Goal: Task Accomplishment & Management: Use online tool/utility

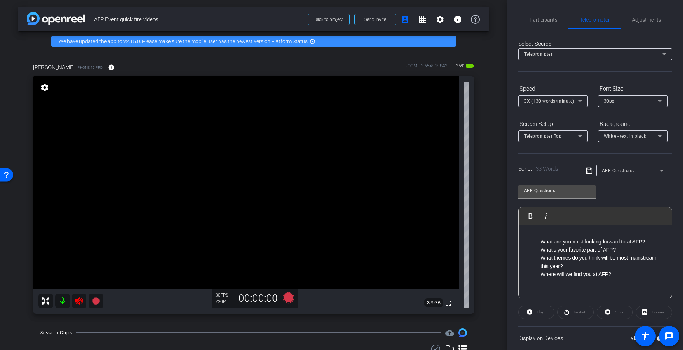
click at [79, 302] on icon at bounding box center [79, 301] width 9 height 9
click at [640, 19] on span "Adjustments" at bounding box center [646, 19] width 29 height 5
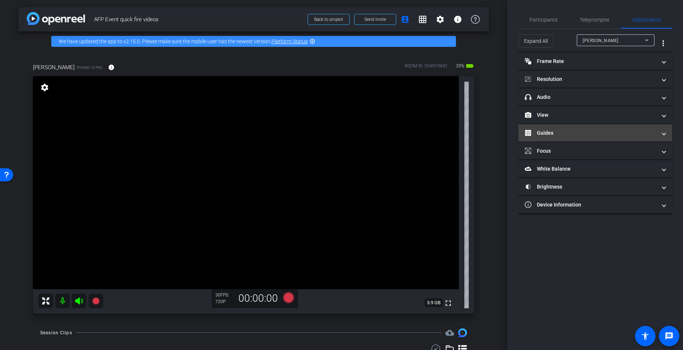
click at [559, 133] on mat-panel-title "Guides" at bounding box center [591, 133] width 132 height 8
click at [564, 134] on mat-panel-title "Guides" at bounding box center [591, 133] width 132 height 8
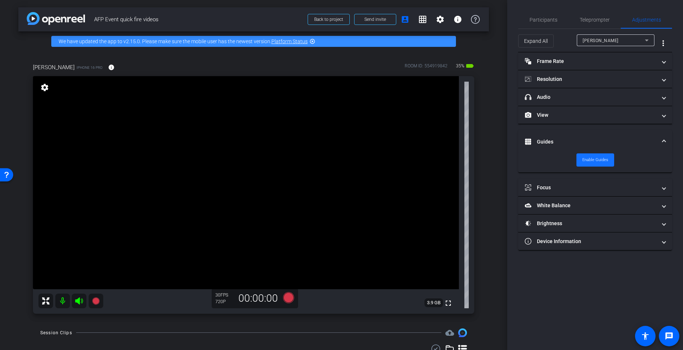
click at [584, 160] on span "Enable Guides" at bounding box center [595, 160] width 26 height 11
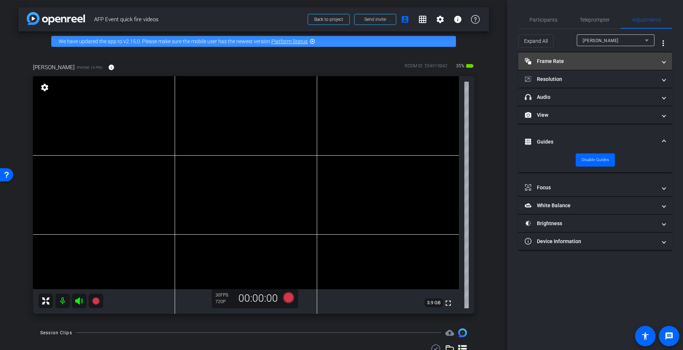
click at [571, 58] on mat-panel-title "Frame Rate Frame Rate" at bounding box center [591, 61] width 132 height 8
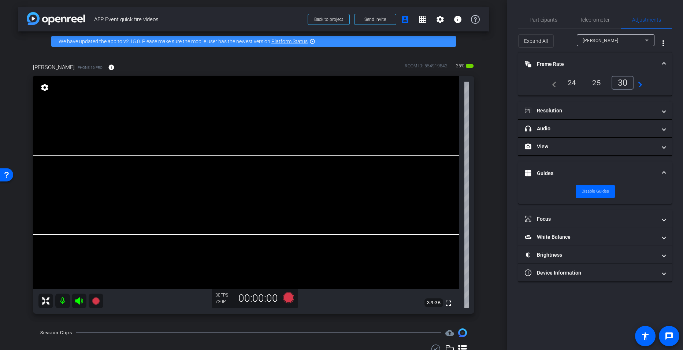
click at [576, 85] on div "24" at bounding box center [571, 83] width 19 height 12
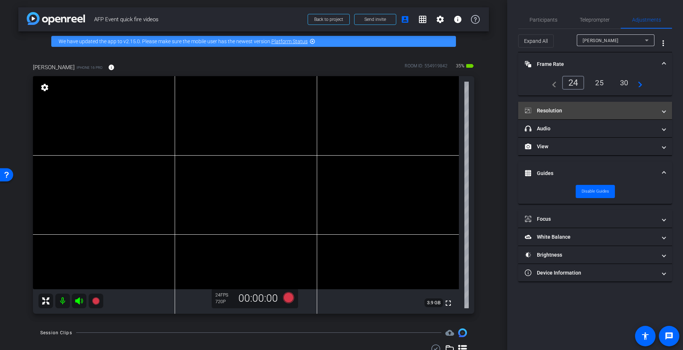
click at [566, 114] on mat-panel-title "Resolution" at bounding box center [591, 111] width 132 height 8
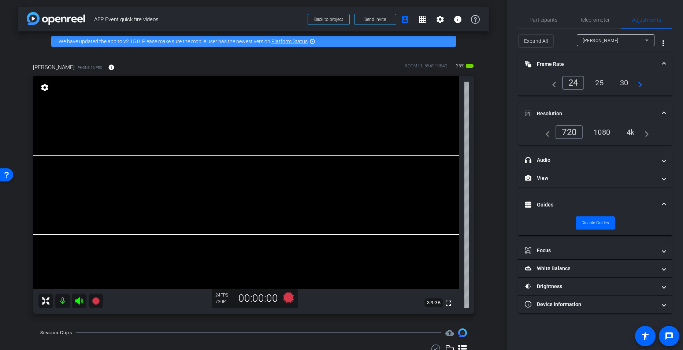
click at [637, 129] on div "4k" at bounding box center [630, 132] width 19 height 12
click at [635, 134] on div "4k" at bounding box center [629, 132] width 22 height 14
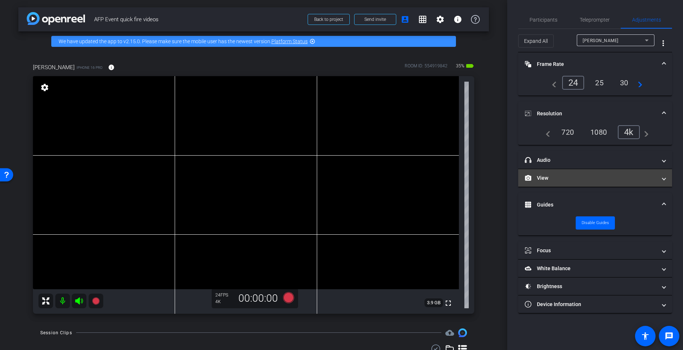
click at [582, 171] on mat-expansion-panel-header "View" at bounding box center [595, 178] width 154 height 18
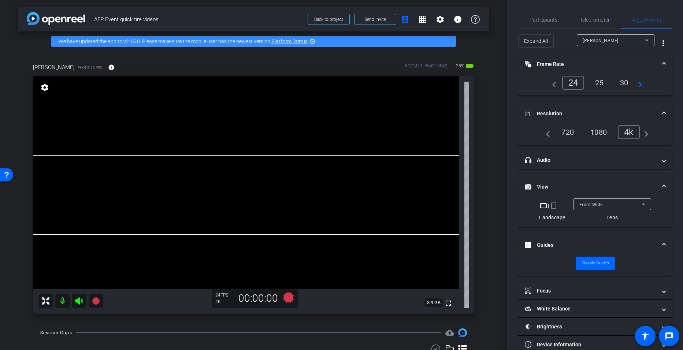
click at [551, 207] on mat-icon "crop_portrait" at bounding box center [553, 205] width 9 height 9
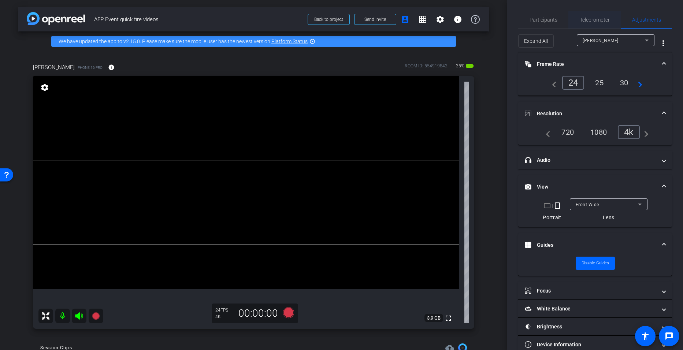
click at [580, 21] on span "Teleprompter" at bounding box center [595, 19] width 30 height 5
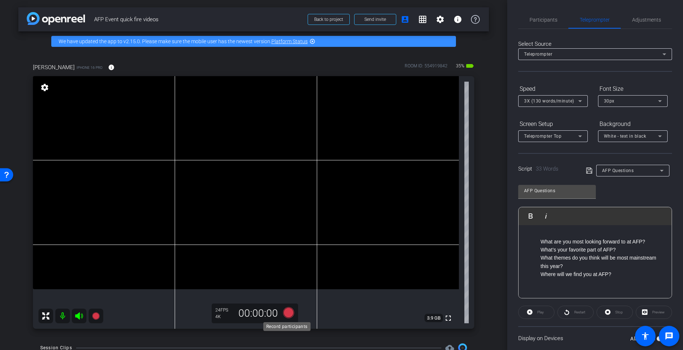
click at [290, 312] on icon at bounding box center [288, 312] width 11 height 11
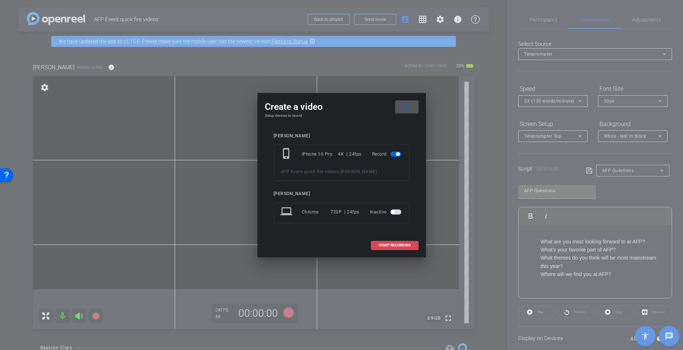
click at [401, 243] on span "START RECORDING" at bounding box center [395, 245] width 32 height 4
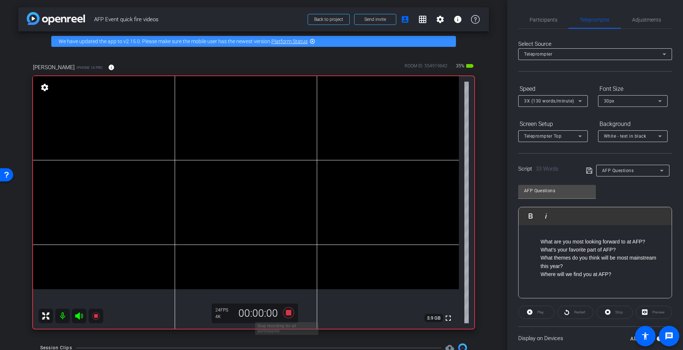
click at [285, 312] on icon at bounding box center [288, 312] width 11 height 11
click at [285, 313] on icon at bounding box center [288, 312] width 11 height 11
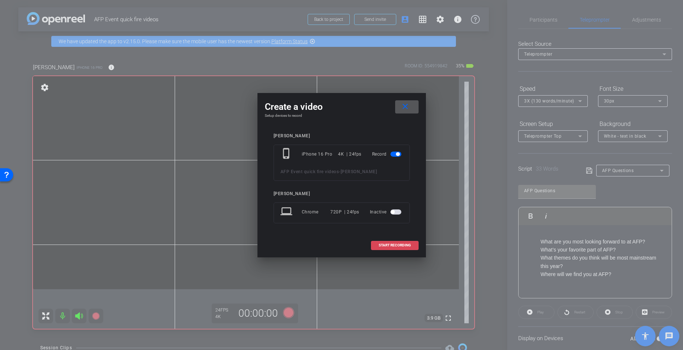
click at [393, 248] on span at bounding box center [394, 246] width 47 height 18
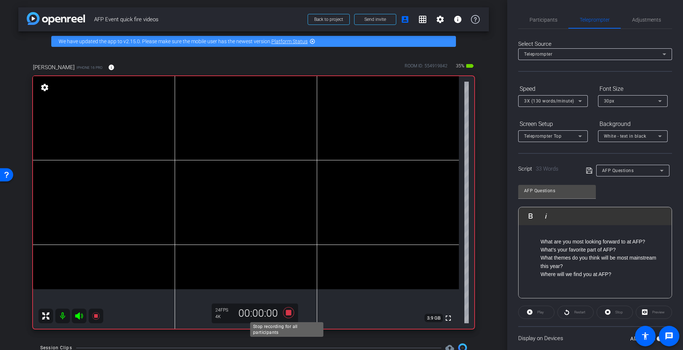
click at [288, 317] on icon at bounding box center [289, 312] width 18 height 13
click at [287, 314] on icon at bounding box center [288, 312] width 11 height 11
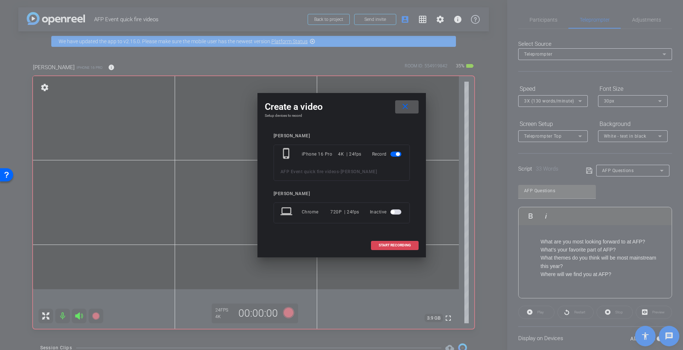
click at [387, 239] on span at bounding box center [394, 246] width 47 height 18
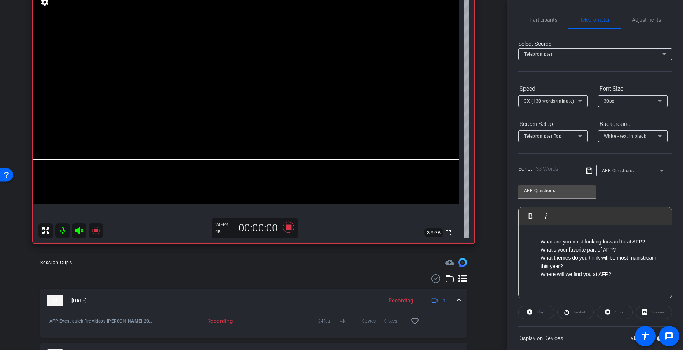
scroll to position [73, 0]
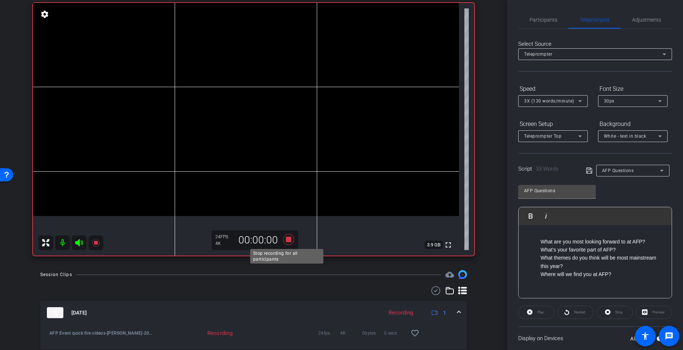
click at [287, 235] on icon at bounding box center [289, 239] width 18 height 13
click at [397, 317] on div "Recording" at bounding box center [401, 313] width 32 height 8
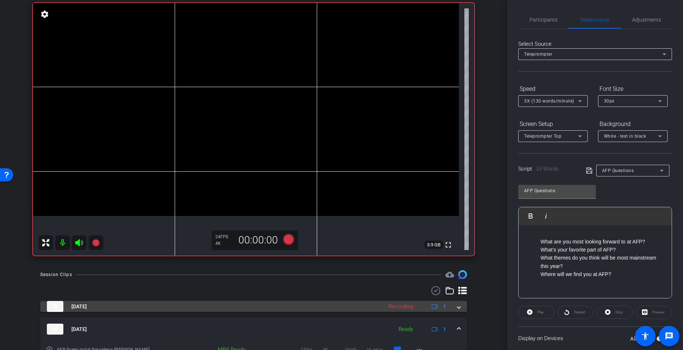
click at [394, 309] on div "Recording" at bounding box center [401, 306] width 32 height 8
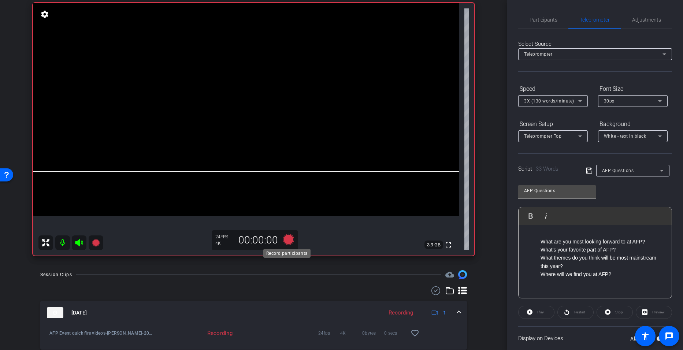
click at [287, 240] on icon at bounding box center [288, 239] width 11 height 11
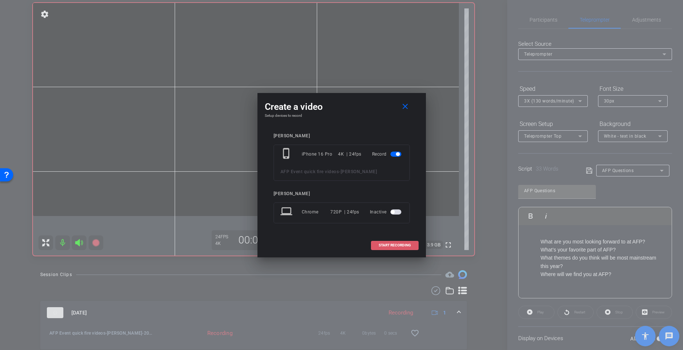
click at [383, 247] on span "START RECORDING" at bounding box center [395, 245] width 32 height 4
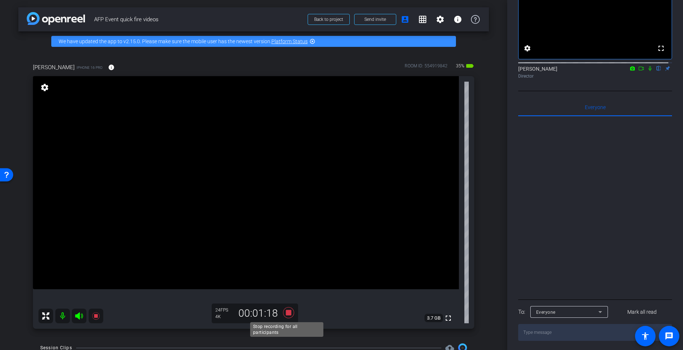
click at [285, 311] on icon at bounding box center [288, 312] width 11 height 11
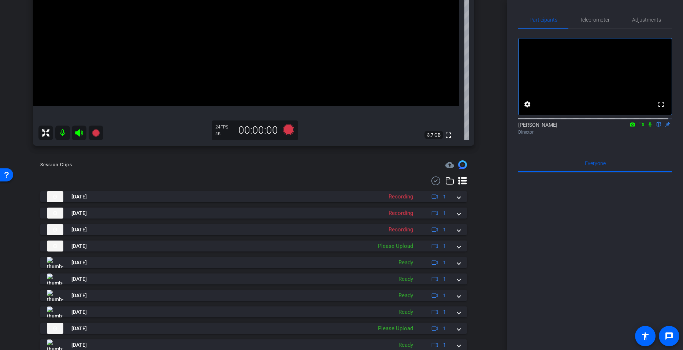
scroll to position [146, 0]
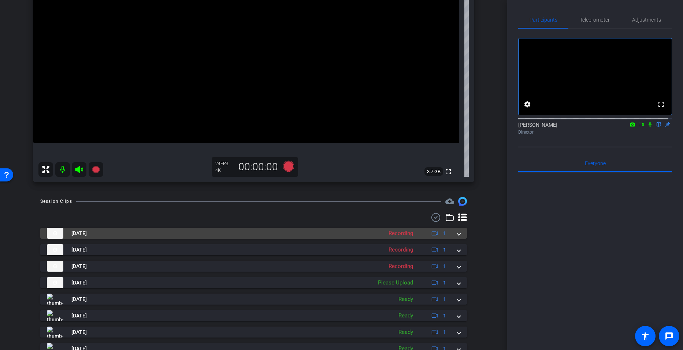
click at [405, 237] on div "Recording" at bounding box center [401, 233] width 32 height 8
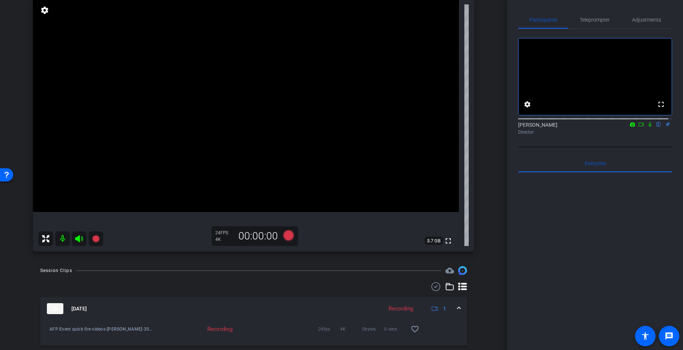
scroll to position [73, 0]
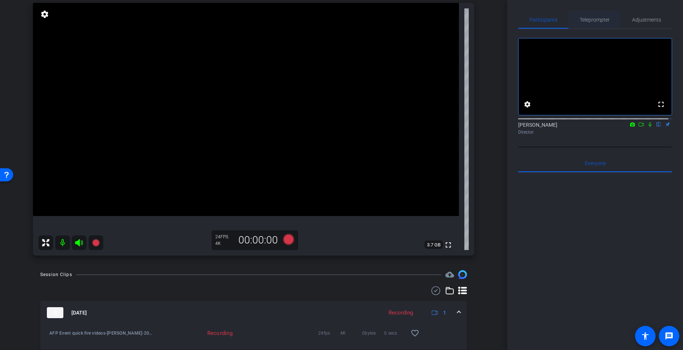
click at [588, 22] on span "Teleprompter" at bounding box center [595, 19] width 30 height 5
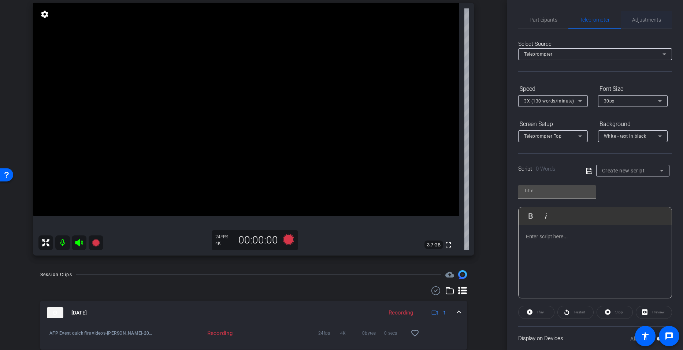
click at [647, 21] on span "Adjustments" at bounding box center [646, 19] width 29 height 5
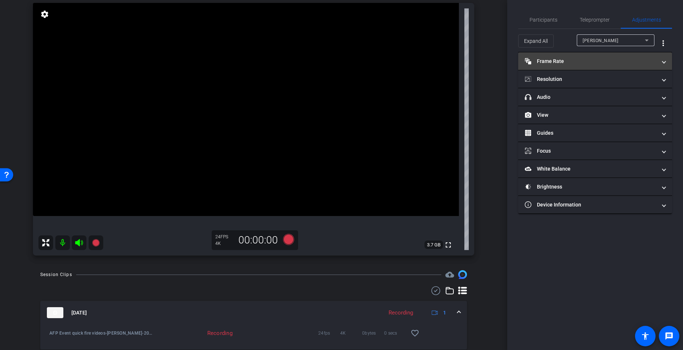
click at [559, 59] on mat-panel-title "Frame Rate Frame Rate" at bounding box center [591, 61] width 132 height 8
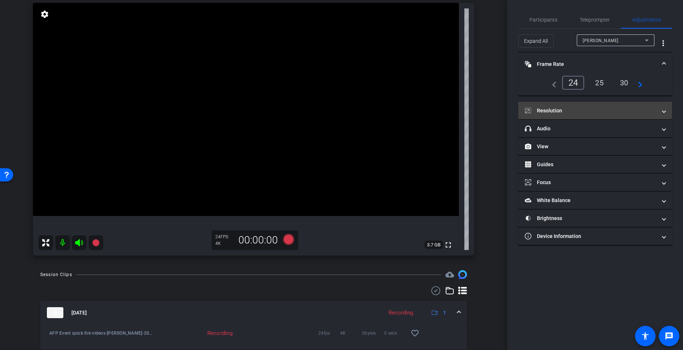
click at [580, 108] on mat-panel-title "Resolution" at bounding box center [591, 111] width 132 height 8
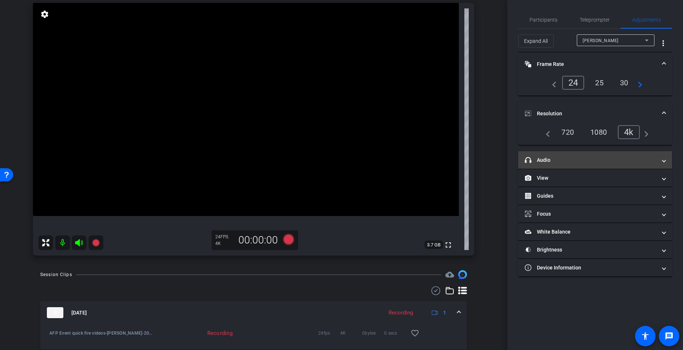
click at [559, 162] on mat-panel-title "headphone icon Audio" at bounding box center [591, 160] width 132 height 8
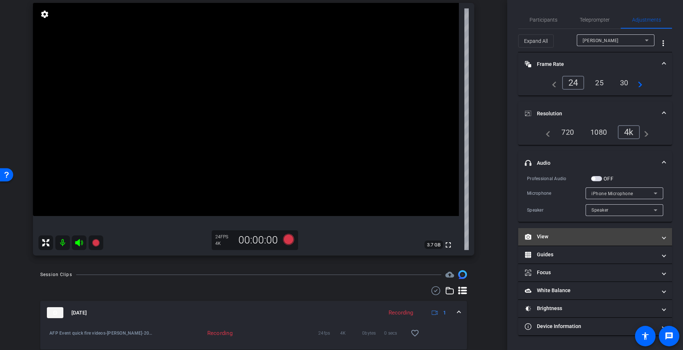
click at [555, 231] on mat-expansion-panel-header "View" at bounding box center [595, 237] width 154 height 18
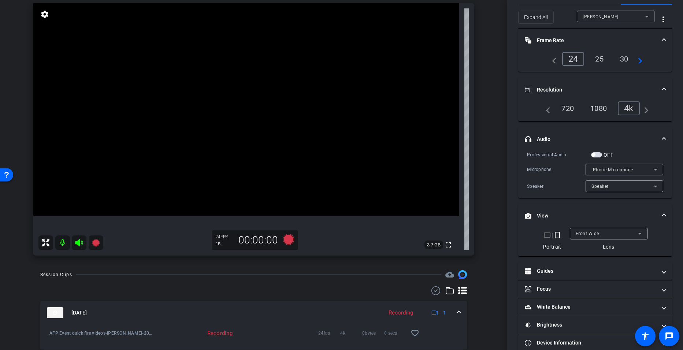
scroll to position [37, 0]
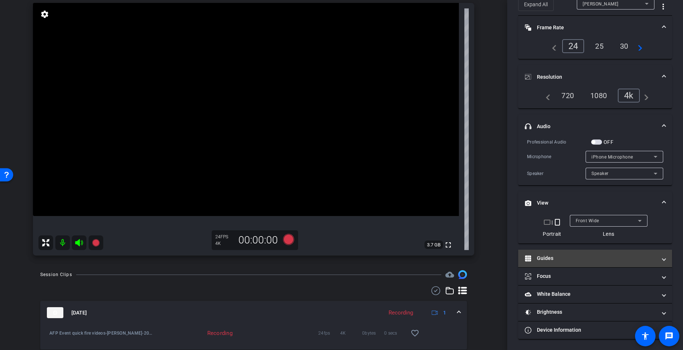
click at [558, 253] on mat-expansion-panel-header "Guides" at bounding box center [595, 259] width 154 height 18
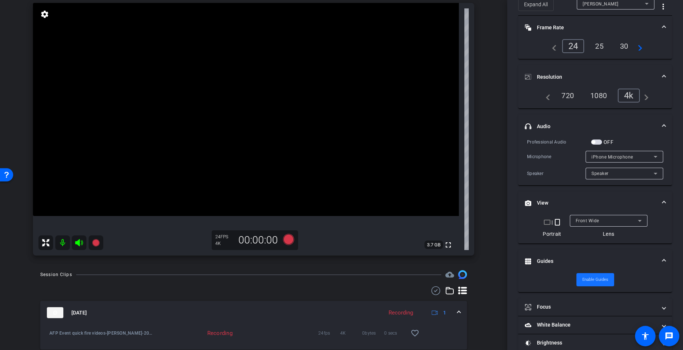
click at [591, 276] on span "Enable Guides" at bounding box center [595, 279] width 26 height 11
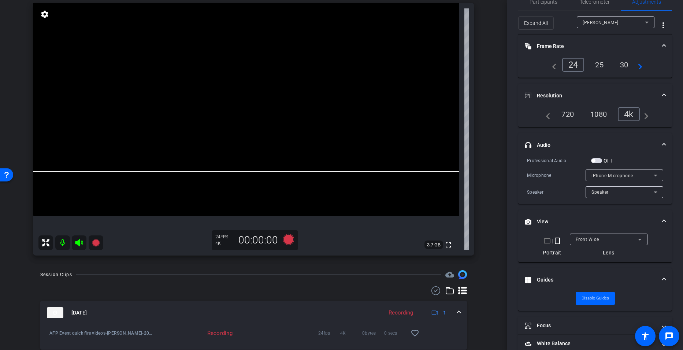
scroll to position [0, 0]
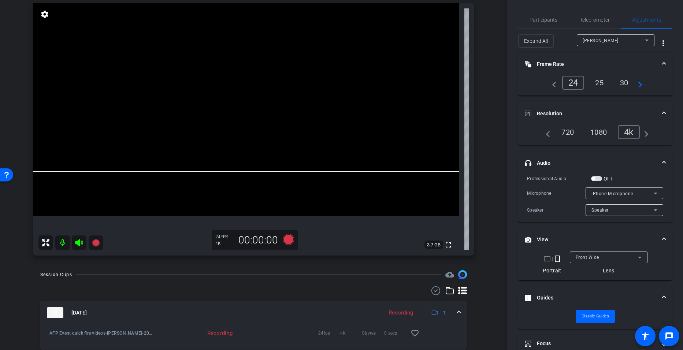
click at [644, 38] on icon at bounding box center [646, 40] width 9 height 9
click at [644, 38] on div at bounding box center [341, 175] width 683 height 350
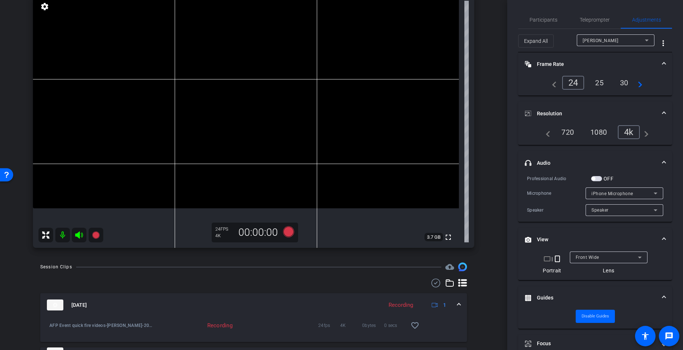
scroll to position [64, 0]
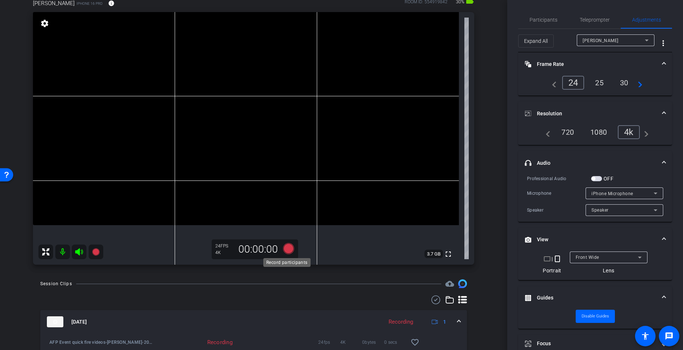
click at [285, 250] on icon at bounding box center [288, 248] width 11 height 11
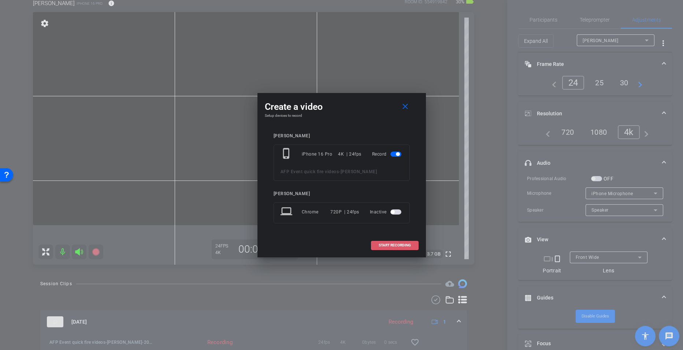
click at [383, 245] on span "START RECORDING" at bounding box center [395, 245] width 32 height 4
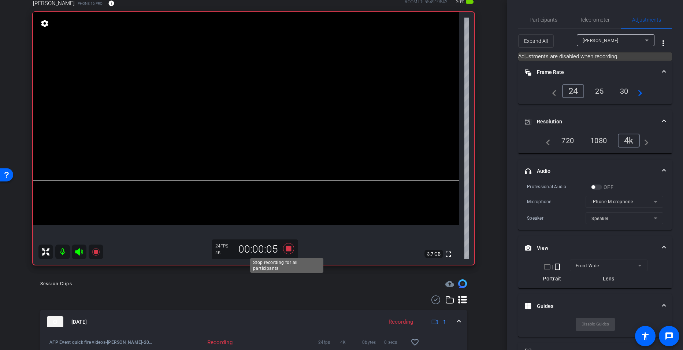
click at [289, 248] on icon at bounding box center [288, 248] width 11 height 11
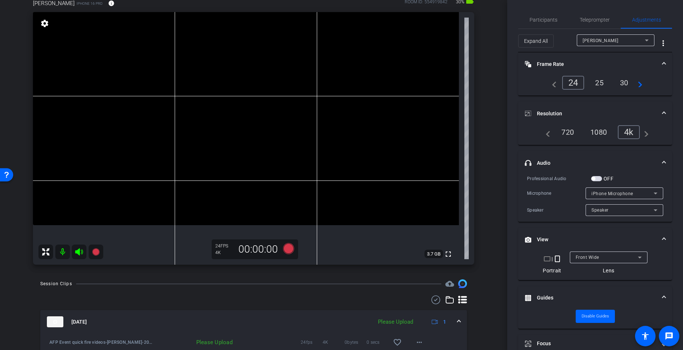
scroll to position [137, 0]
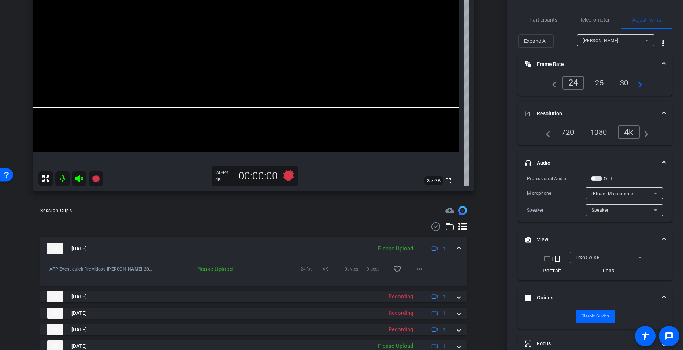
click at [52, 252] on img at bounding box center [55, 248] width 16 height 11
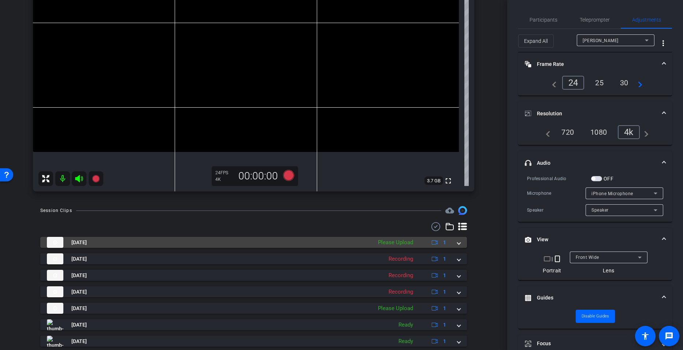
click at [55, 243] on img at bounding box center [55, 242] width 16 height 11
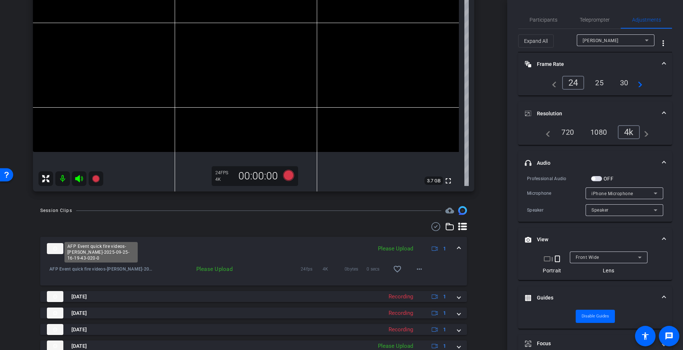
click at [99, 263] on div "AFP Event quick fire videos-Julianne Malone-2025-09-25-16-19-43-020-0" at bounding box center [100, 252] width 73 height 21
click at [415, 272] on mat-icon "more_horiz" at bounding box center [419, 269] width 9 height 9
click at [417, 285] on span "Upload" at bounding box center [427, 284] width 29 height 9
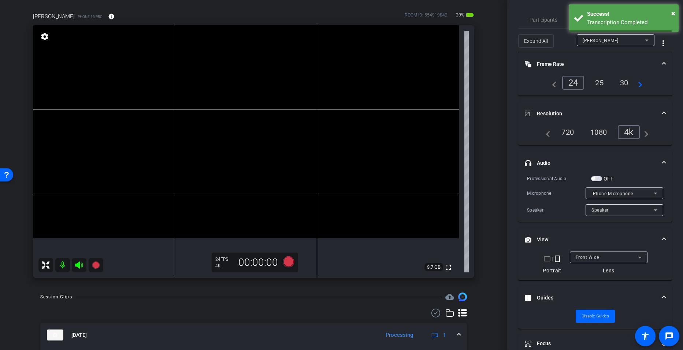
scroll to position [27, 0]
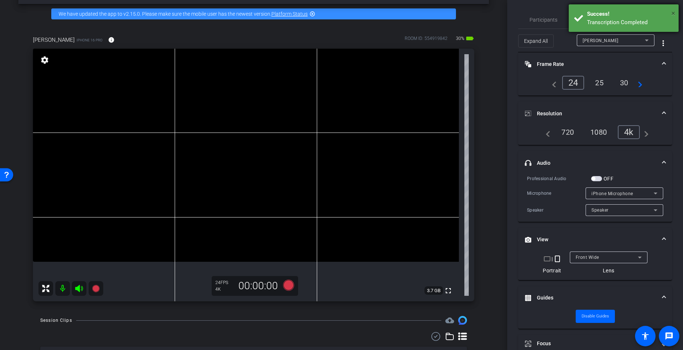
click at [670, 15] on div "× Success! Transcription Completed" at bounding box center [624, 17] width 110 height 27
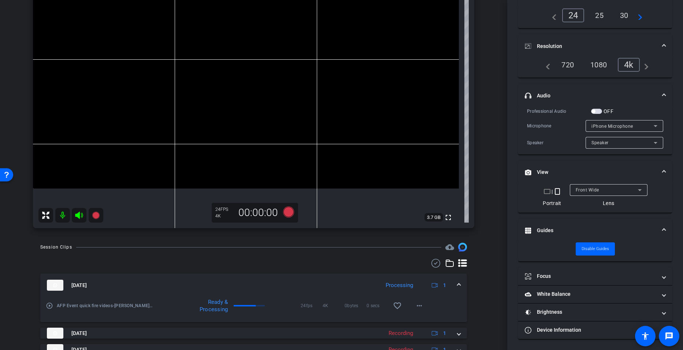
scroll to position [0, 0]
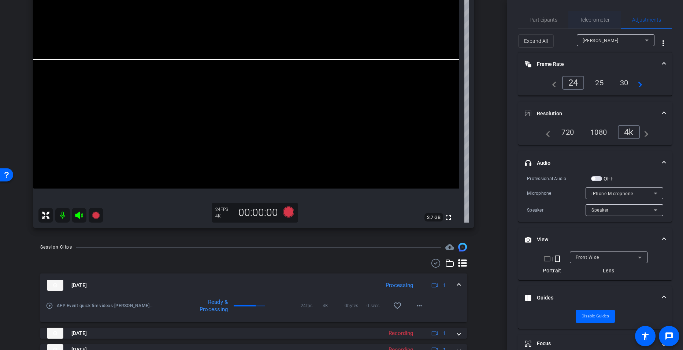
click at [587, 17] on span "Teleprompter" at bounding box center [595, 19] width 30 height 5
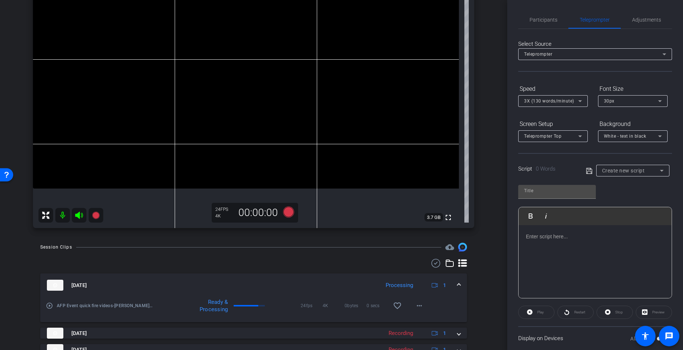
click at [636, 172] on span "Create new script" at bounding box center [623, 171] width 43 height 6
click at [627, 196] on span "AFP Questions" at bounding box center [616, 197] width 33 height 9
type input "AFP Questions"
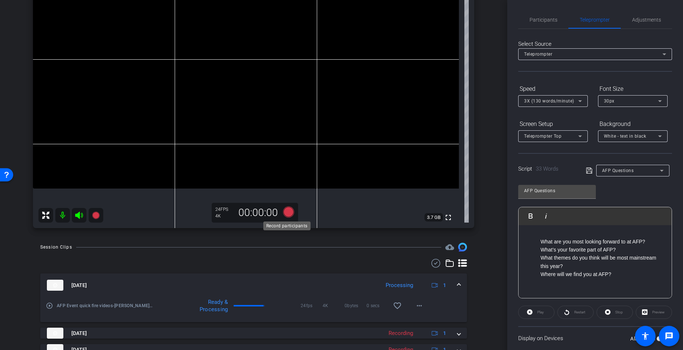
click at [286, 214] on icon at bounding box center [288, 212] width 11 height 11
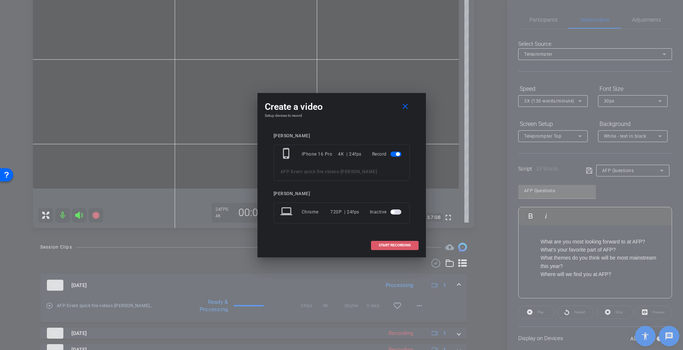
click at [386, 243] on span "START RECORDING" at bounding box center [395, 245] width 32 height 4
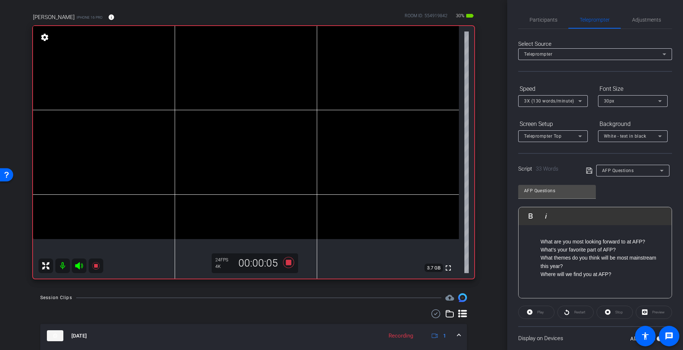
scroll to position [27, 0]
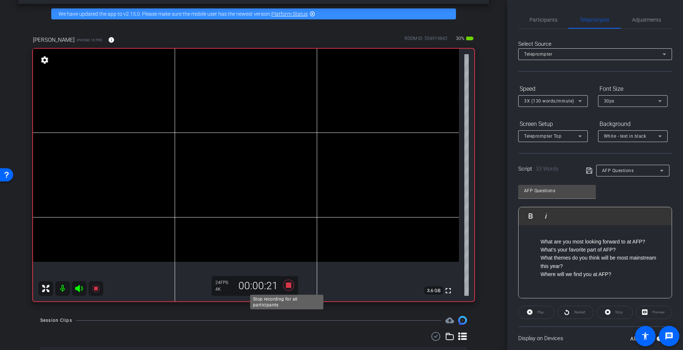
click at [289, 285] on icon at bounding box center [289, 285] width 18 height 13
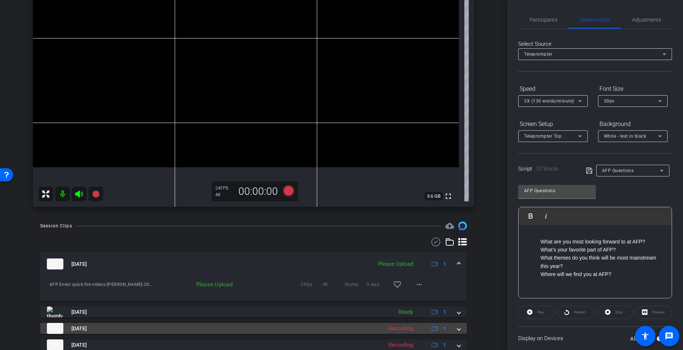
scroll to position [110, 0]
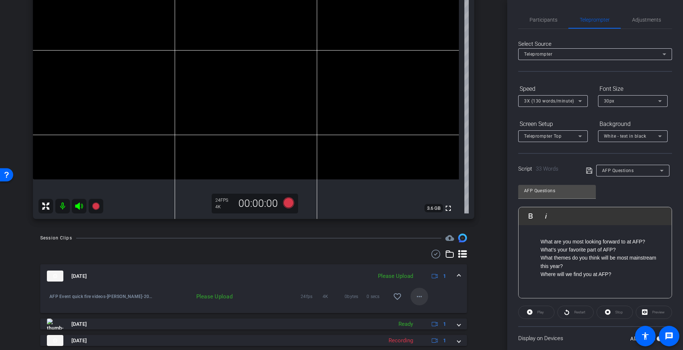
click at [415, 299] on mat-icon "more_horiz" at bounding box center [419, 296] width 9 height 9
click at [423, 309] on span "Upload" at bounding box center [427, 312] width 29 height 9
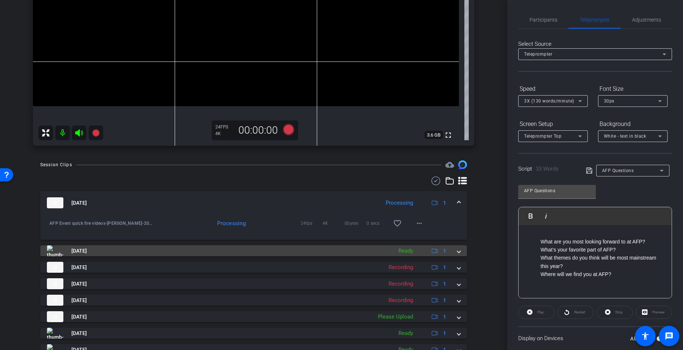
click at [194, 248] on mat-panel-title "Sep 25, 2025" at bounding box center [218, 250] width 342 height 11
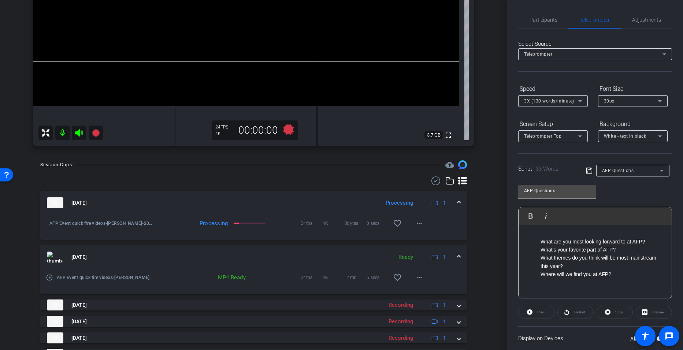
click at [52, 275] on mat-icon "play_circle_outline" at bounding box center [49, 277] width 7 height 7
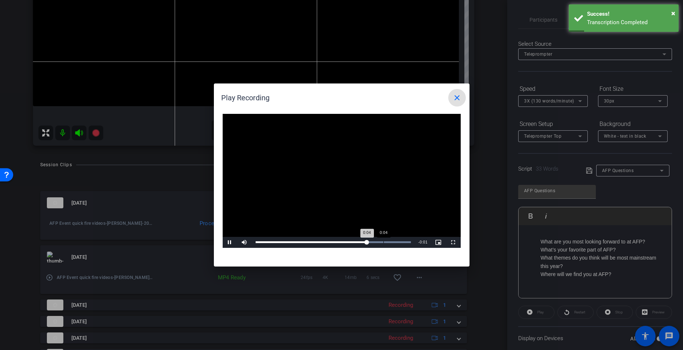
click at [383, 242] on div "Loaded : 100.00% 0:04 0:04" at bounding box center [334, 242] width 156 height 2
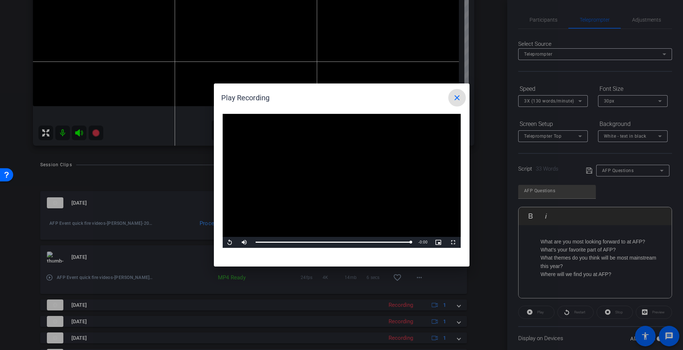
click at [459, 100] on mat-icon "close" at bounding box center [457, 97] width 9 height 9
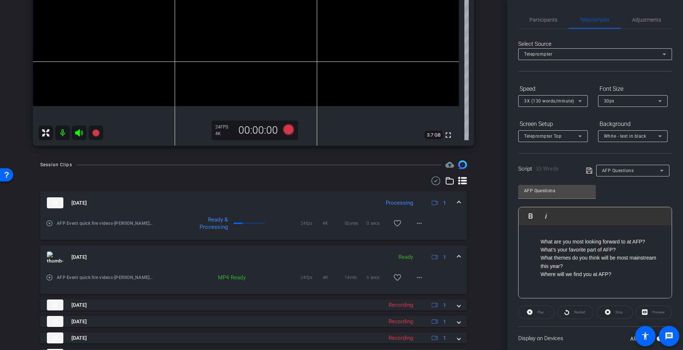
click at [48, 224] on mat-icon "play_circle_outline" at bounding box center [49, 223] width 7 height 7
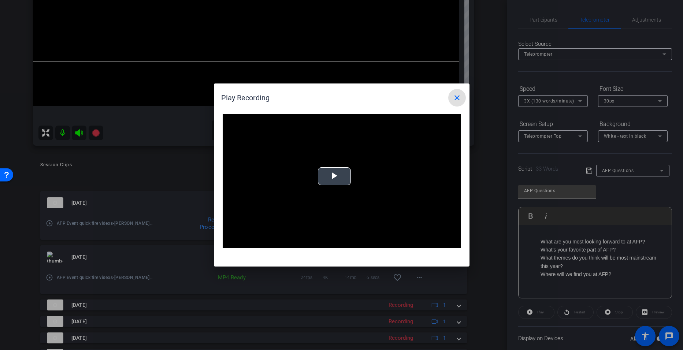
click at [322, 180] on video "Video Player" at bounding box center [342, 181] width 238 height 134
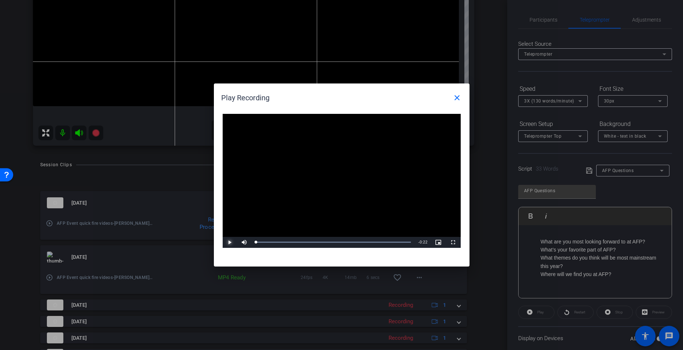
click at [232, 242] on span "Video Player" at bounding box center [230, 242] width 15 height 0
click at [458, 99] on mat-icon "close" at bounding box center [457, 97] width 9 height 9
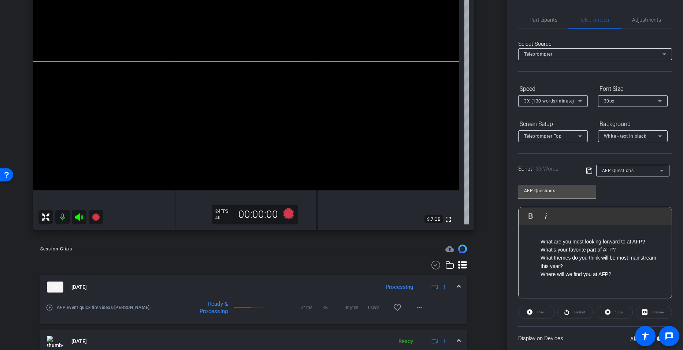
scroll to position [146, 0]
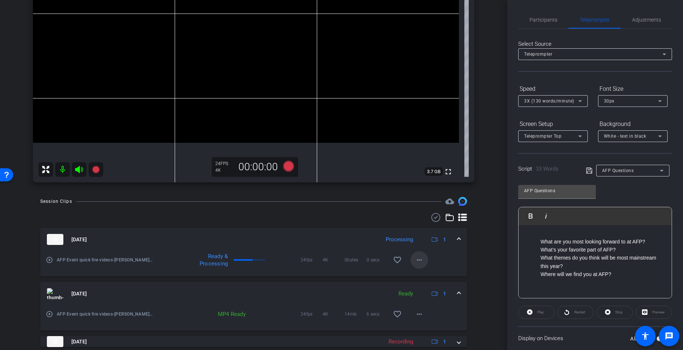
click at [419, 256] on mat-icon "more_horiz" at bounding box center [419, 260] width 9 height 9
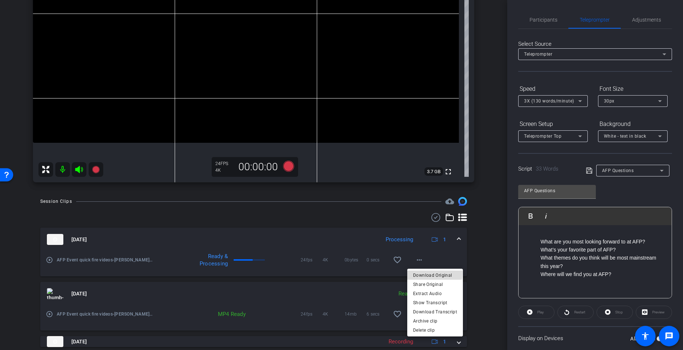
click at [432, 273] on span "Download Original" at bounding box center [435, 275] width 44 height 9
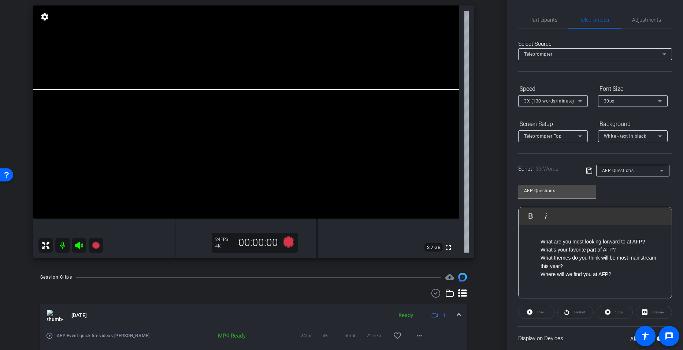
scroll to position [73, 0]
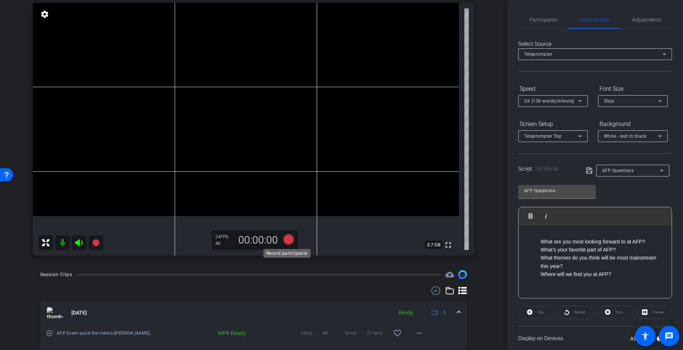
click at [283, 239] on icon at bounding box center [288, 239] width 11 height 11
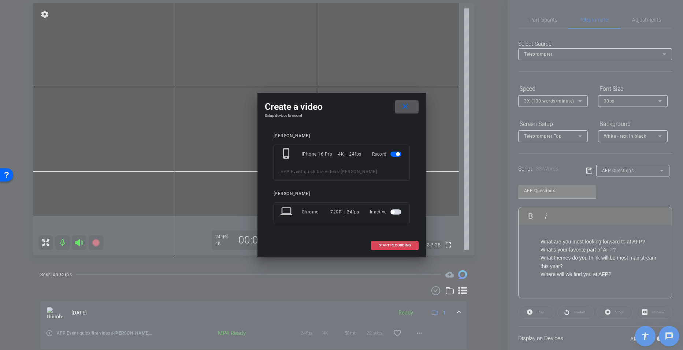
click at [383, 245] on span "START RECORDING" at bounding box center [395, 245] width 32 height 4
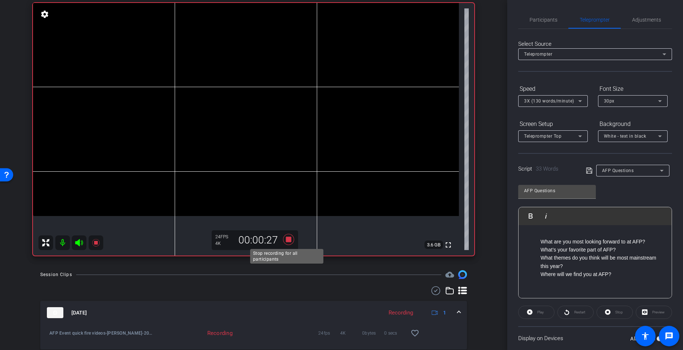
click at [288, 238] on icon at bounding box center [288, 239] width 11 height 11
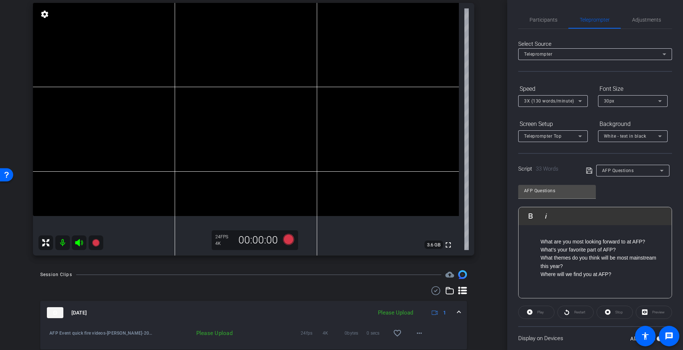
scroll to position [110, 0]
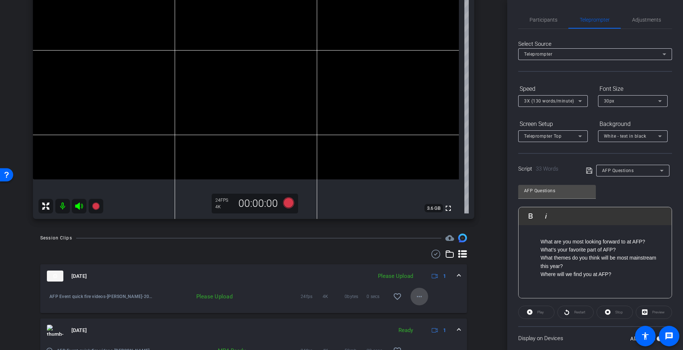
click at [419, 295] on mat-icon "more_horiz" at bounding box center [419, 296] width 9 height 9
click at [418, 311] on span "Upload" at bounding box center [427, 312] width 29 height 9
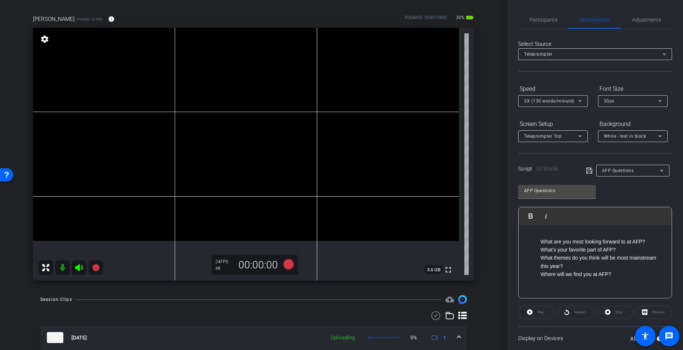
scroll to position [37, 0]
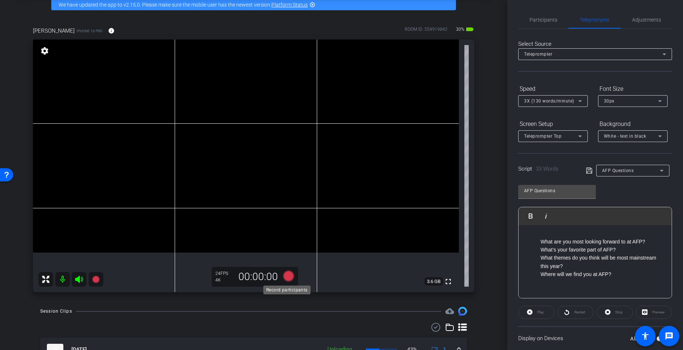
click at [290, 276] on icon at bounding box center [288, 276] width 11 height 11
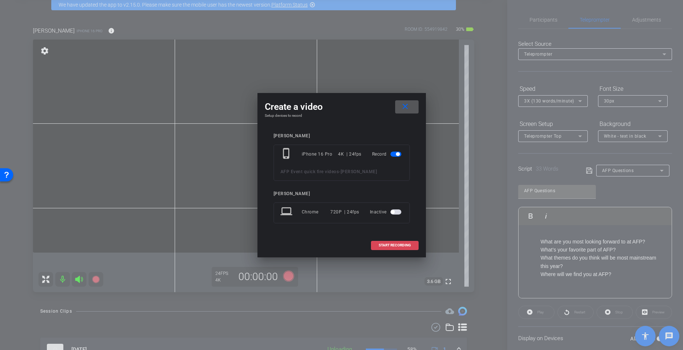
click at [398, 245] on span "START RECORDING" at bounding box center [395, 245] width 32 height 4
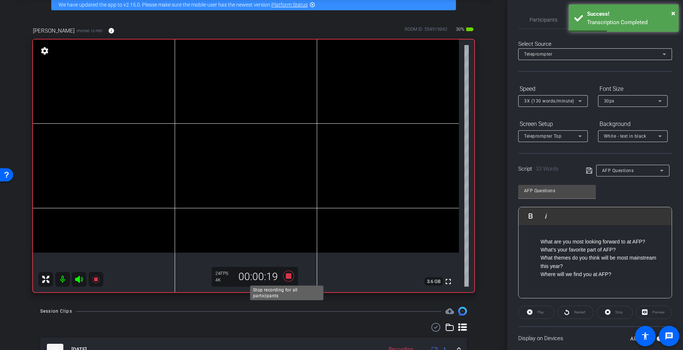
click at [290, 278] on icon at bounding box center [289, 275] width 18 height 13
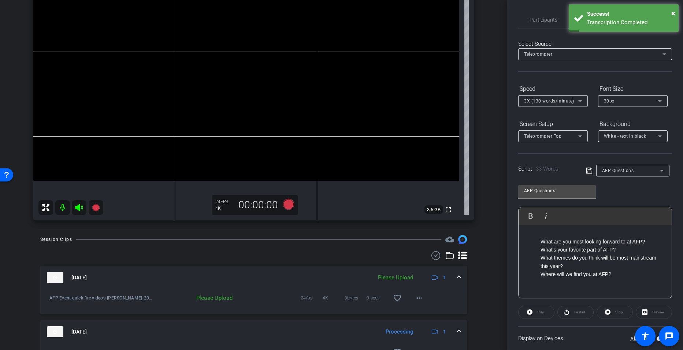
scroll to position [183, 0]
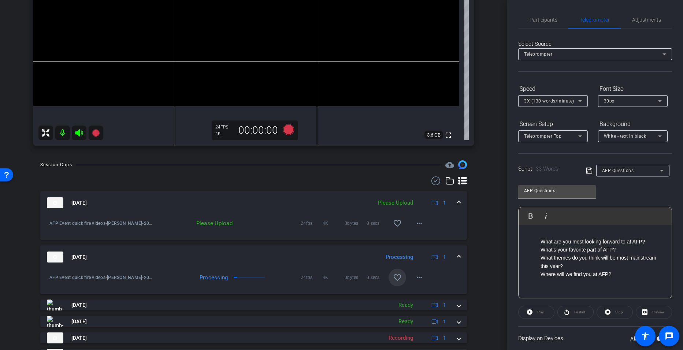
click at [388, 279] on span at bounding box center [397, 278] width 18 height 18
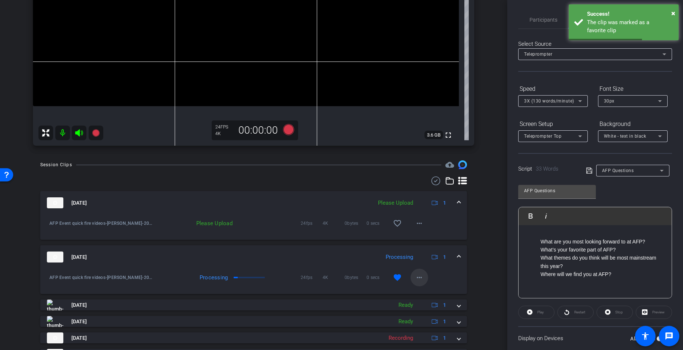
click at [420, 279] on span at bounding box center [419, 278] width 18 height 18
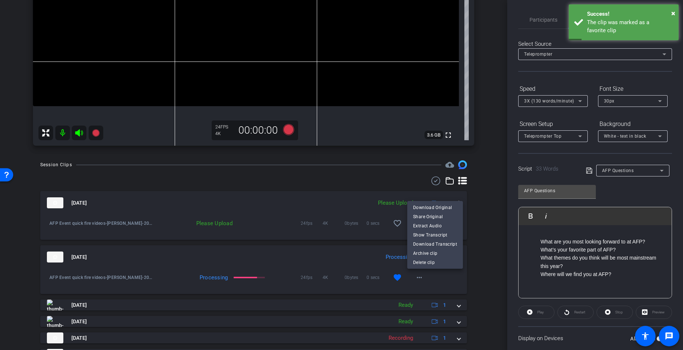
click at [473, 160] on div at bounding box center [341, 175] width 683 height 350
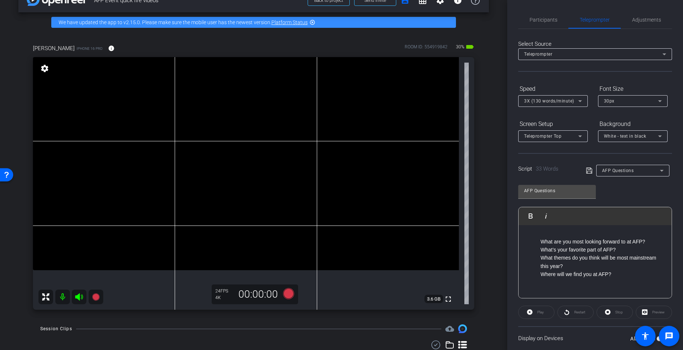
scroll to position [37, 0]
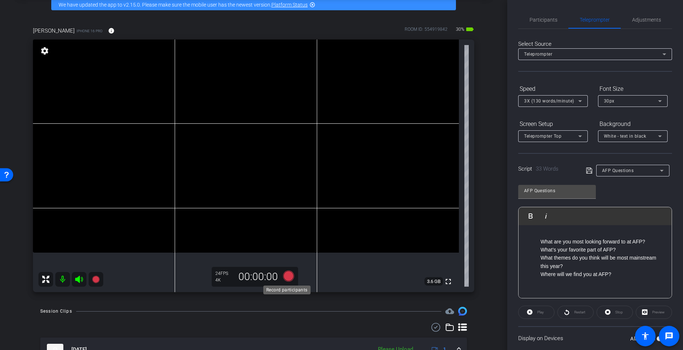
click at [285, 274] on icon at bounding box center [288, 276] width 11 height 11
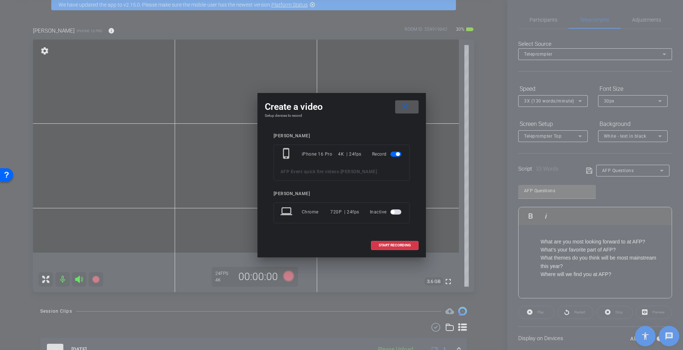
click at [481, 269] on div at bounding box center [341, 175] width 683 height 350
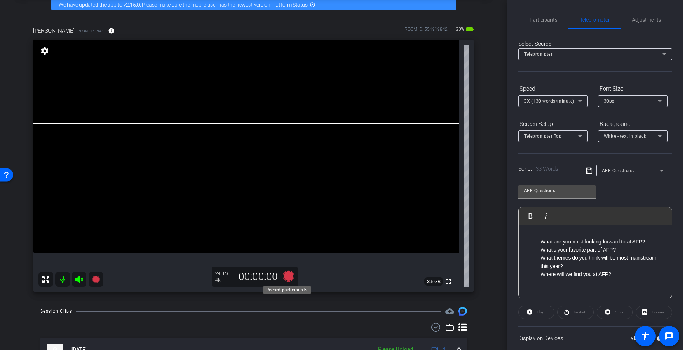
click at [287, 278] on icon at bounding box center [288, 276] width 11 height 11
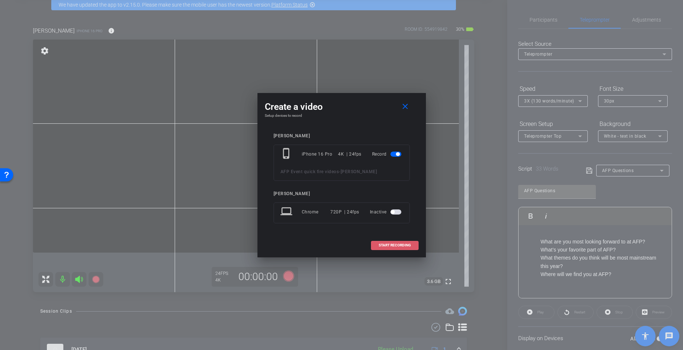
click at [381, 249] on span at bounding box center [394, 246] width 47 height 18
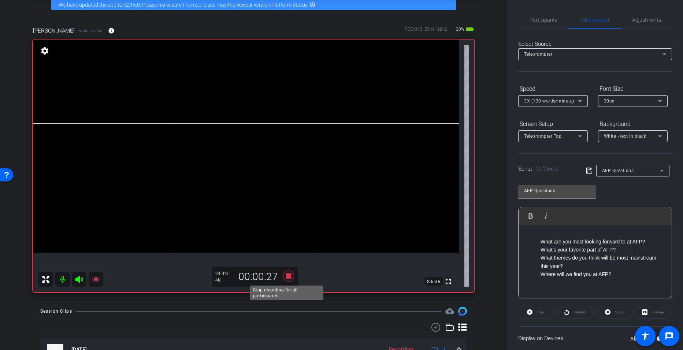
click at [287, 278] on icon at bounding box center [288, 276] width 11 height 11
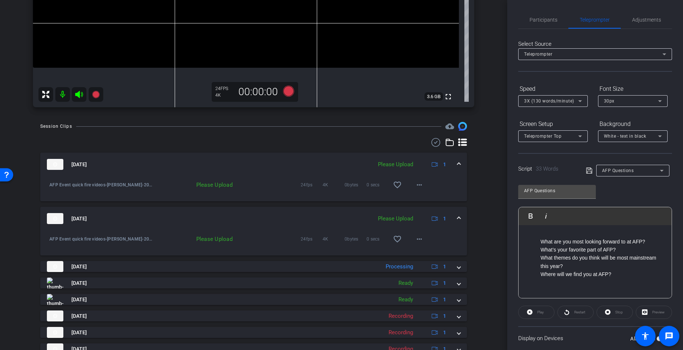
scroll to position [256, 0]
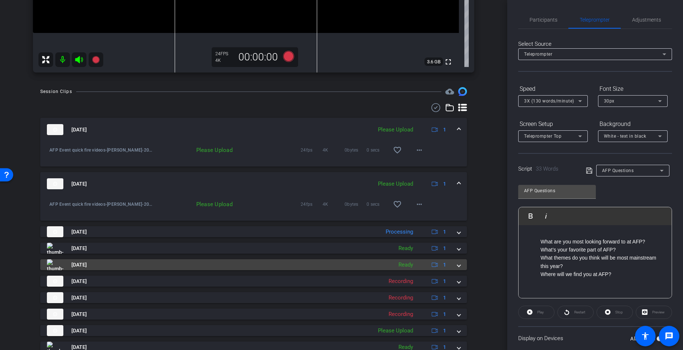
click at [457, 267] on span at bounding box center [458, 265] width 3 height 8
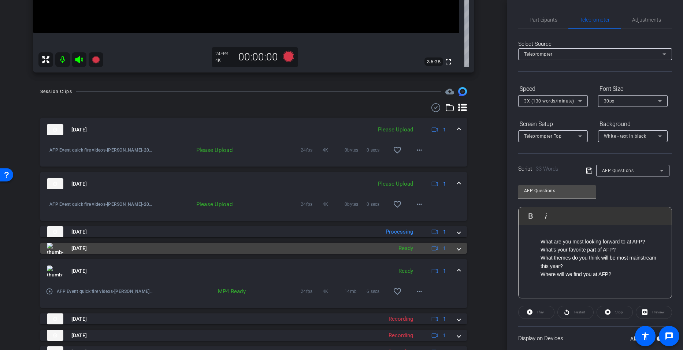
click at [461, 250] on mat-expansion-panel-header "Sep 25, 2025 Ready 1" at bounding box center [253, 248] width 427 height 11
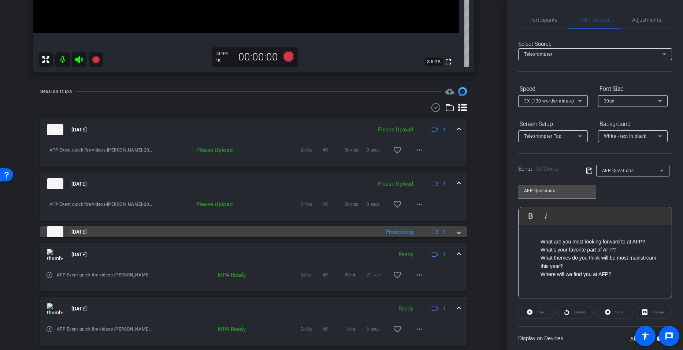
click at [458, 234] on mat-expansion-panel-header "Sep 25, 2025 Processing 1" at bounding box center [253, 231] width 427 height 11
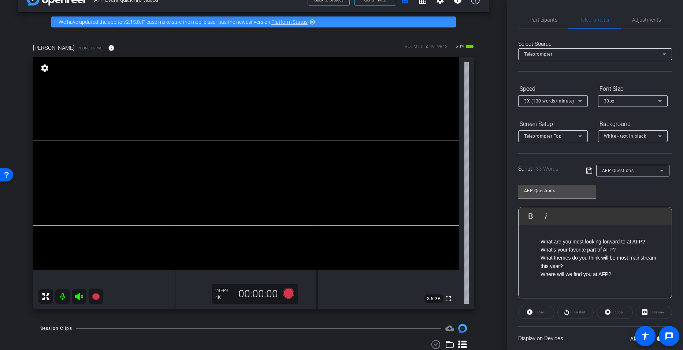
scroll to position [37, 0]
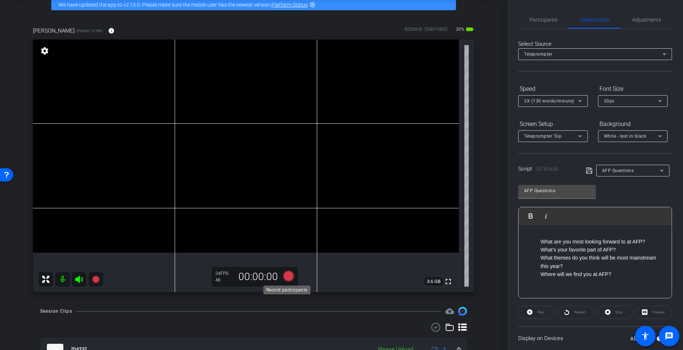
click at [283, 278] on icon at bounding box center [288, 276] width 11 height 11
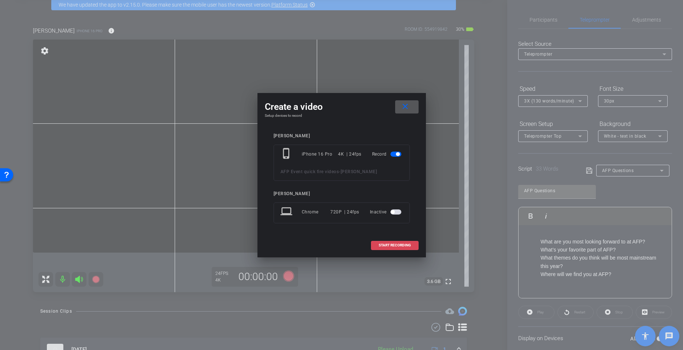
click at [410, 245] on span "START RECORDING" at bounding box center [395, 245] width 32 height 4
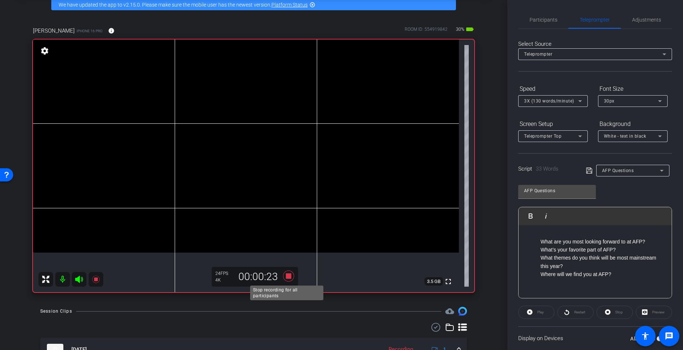
click at [285, 278] on icon at bounding box center [288, 276] width 11 height 11
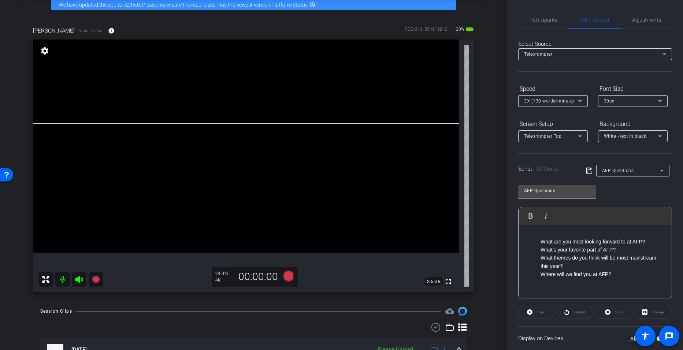
scroll to position [110, 0]
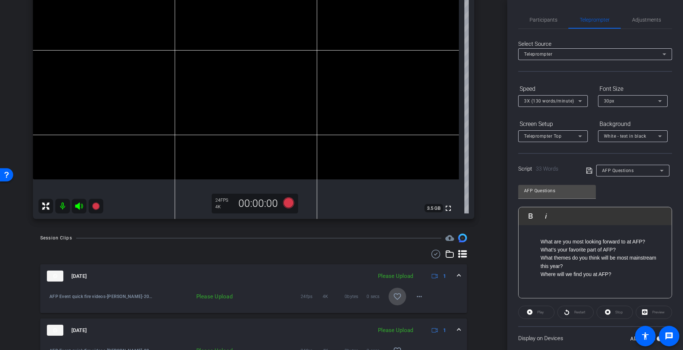
click at [395, 301] on mat-icon "favorite_border" at bounding box center [397, 296] width 9 height 9
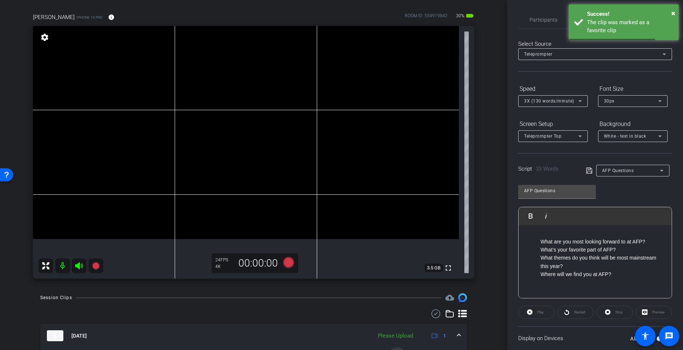
scroll to position [37, 0]
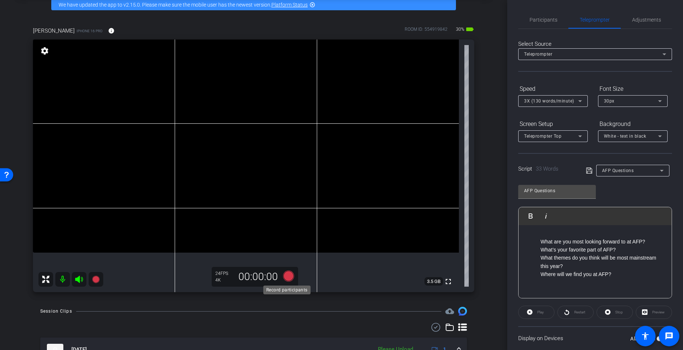
click at [290, 275] on icon at bounding box center [288, 276] width 11 height 11
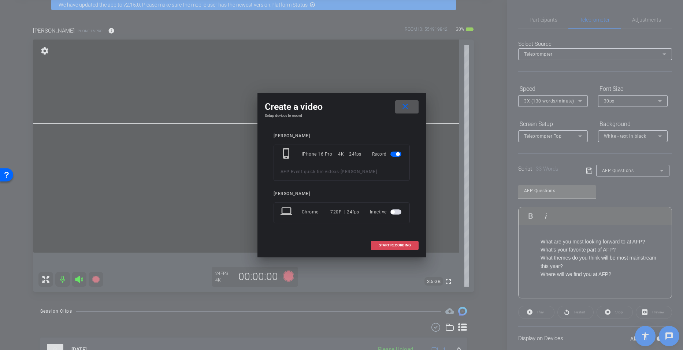
click at [389, 241] on span at bounding box center [394, 246] width 47 height 18
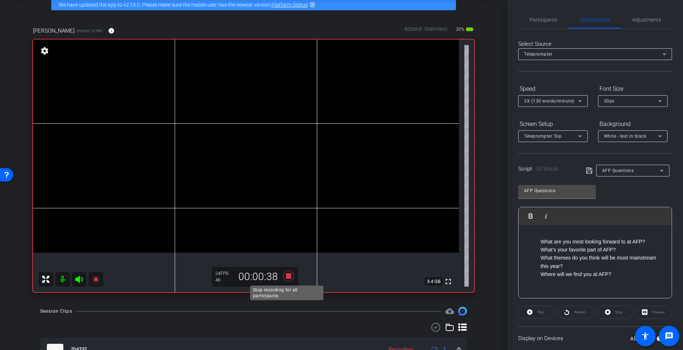
click at [286, 278] on icon at bounding box center [288, 276] width 11 height 11
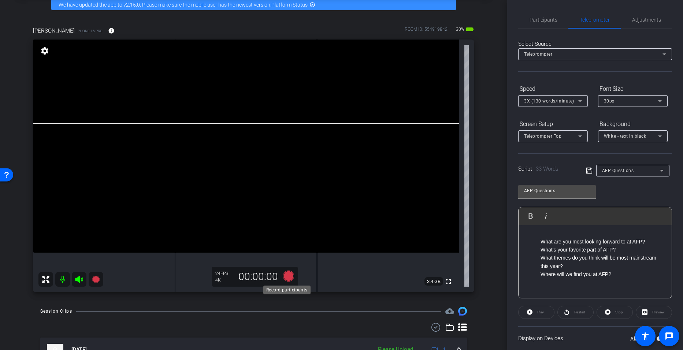
click at [290, 275] on icon at bounding box center [288, 276] width 11 height 11
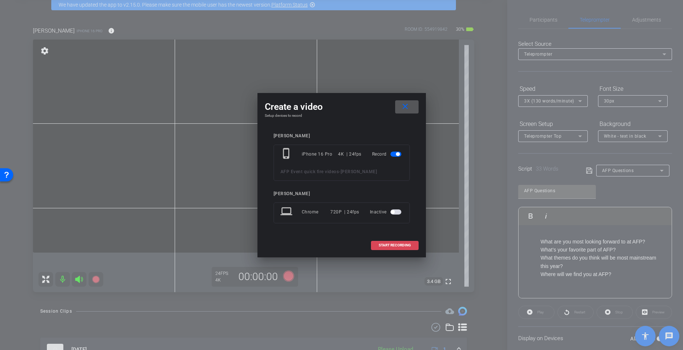
click at [385, 243] on span "START RECORDING" at bounding box center [395, 245] width 32 height 4
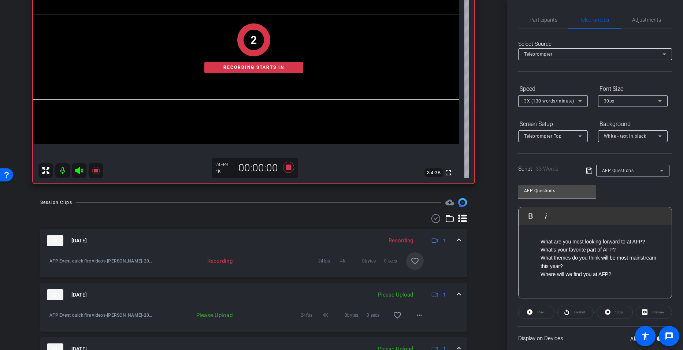
scroll to position [183, 0]
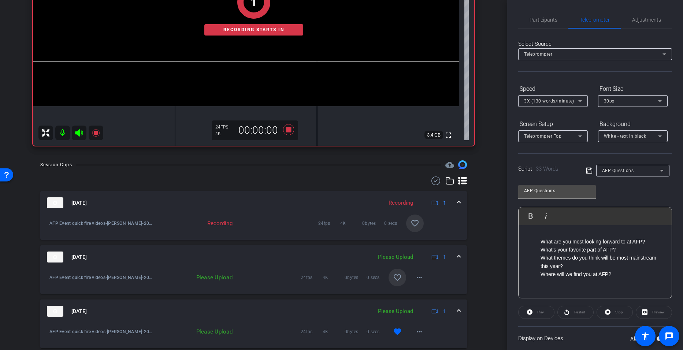
click at [395, 277] on mat-icon "favorite_border" at bounding box center [397, 277] width 9 height 9
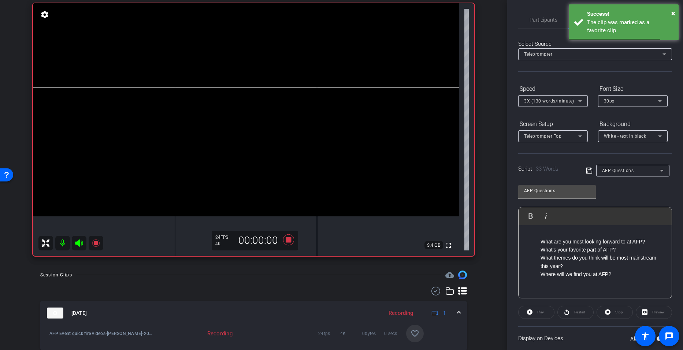
scroll to position [37, 0]
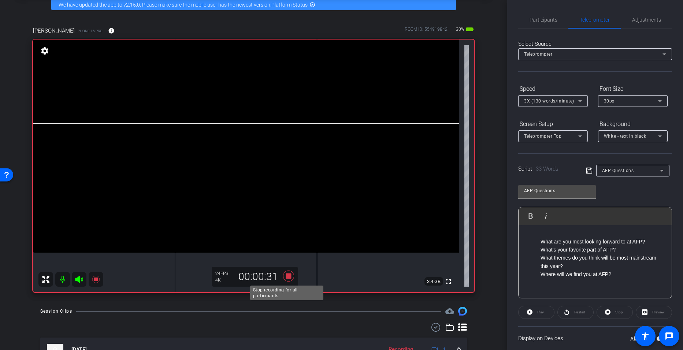
click at [288, 277] on icon at bounding box center [288, 276] width 11 height 11
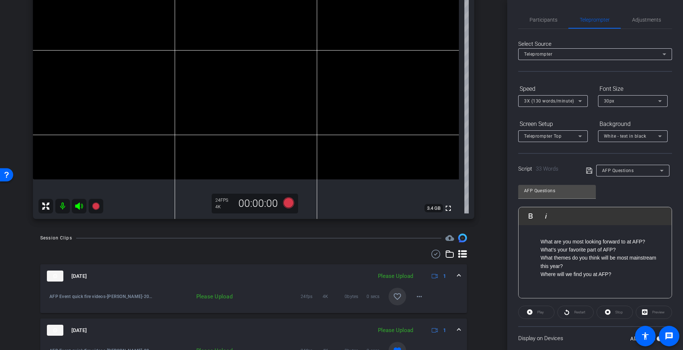
scroll to position [73, 0]
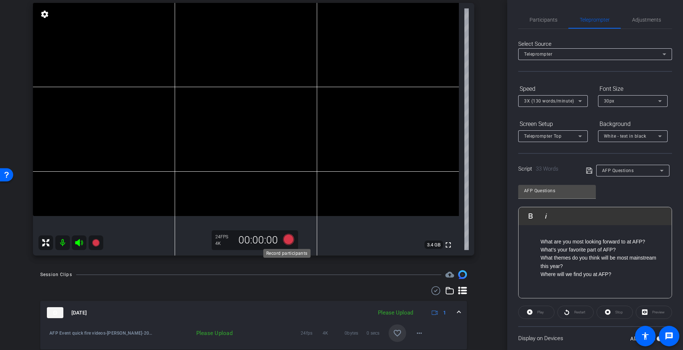
click at [288, 237] on icon at bounding box center [288, 239] width 11 height 11
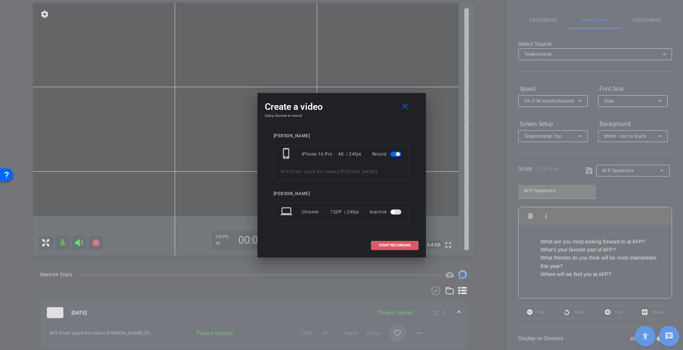
click at [396, 244] on span "START RECORDING" at bounding box center [395, 245] width 32 height 4
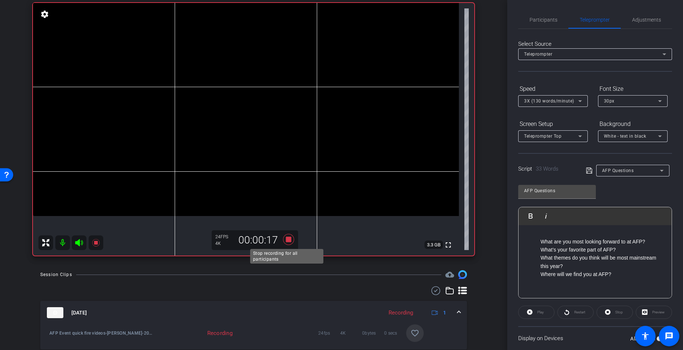
click at [286, 242] on icon at bounding box center [289, 239] width 18 height 13
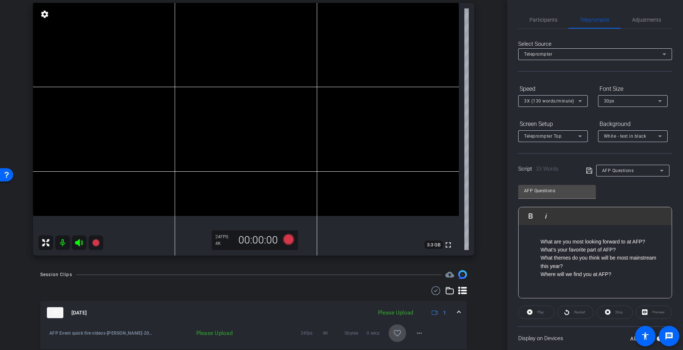
click at [398, 331] on button "favorite_border" at bounding box center [397, 333] width 18 height 18
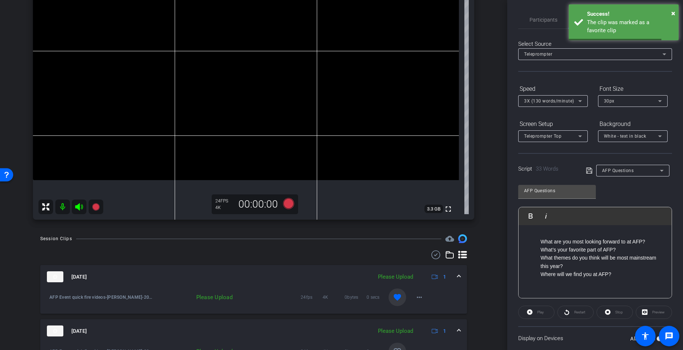
scroll to position [146, 0]
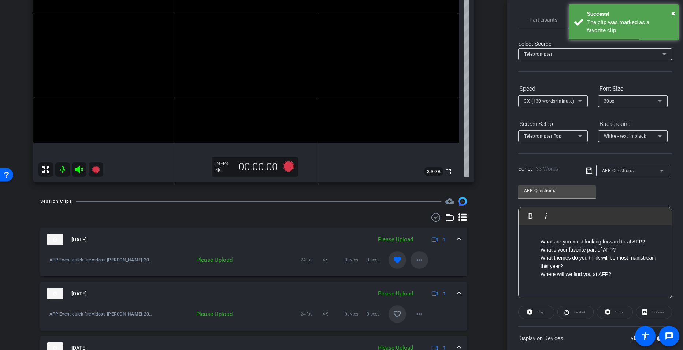
click at [415, 261] on mat-icon "more_horiz" at bounding box center [419, 260] width 9 height 9
click at [424, 276] on span "Upload" at bounding box center [427, 275] width 29 height 9
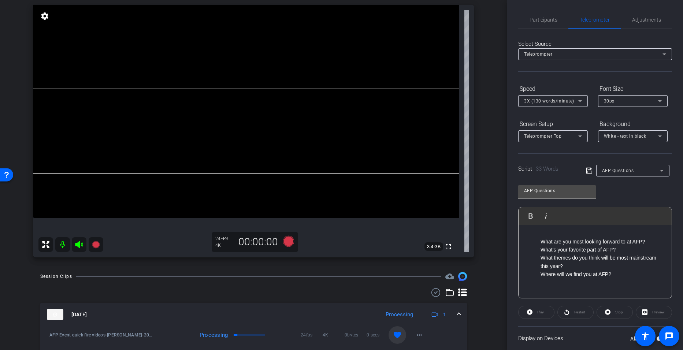
scroll to position [73, 0]
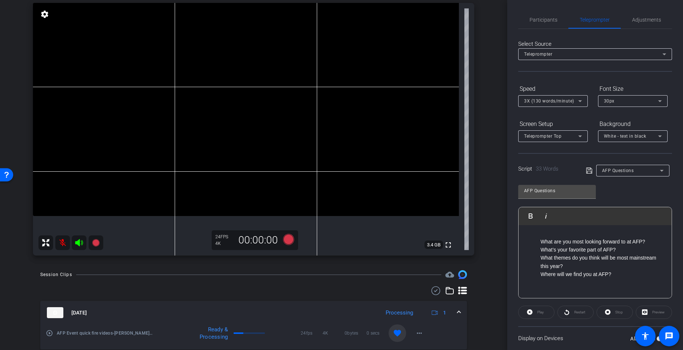
click at [83, 241] on mat-icon at bounding box center [79, 242] width 15 height 15
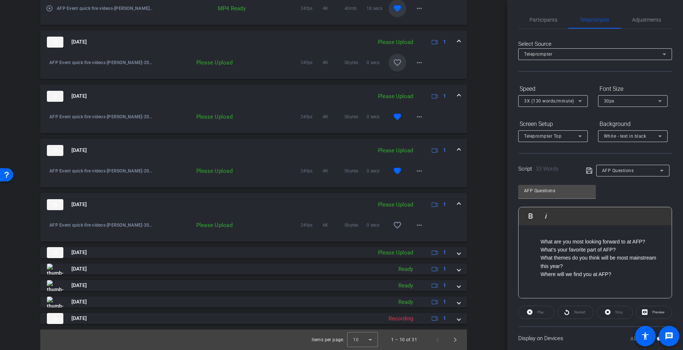
scroll to position [267, 0]
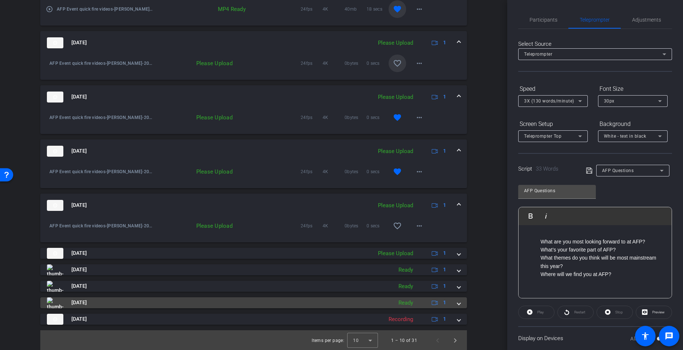
click at [458, 303] on mat-expansion-panel-header "Sep 25, 2025 Ready 1" at bounding box center [253, 302] width 427 height 11
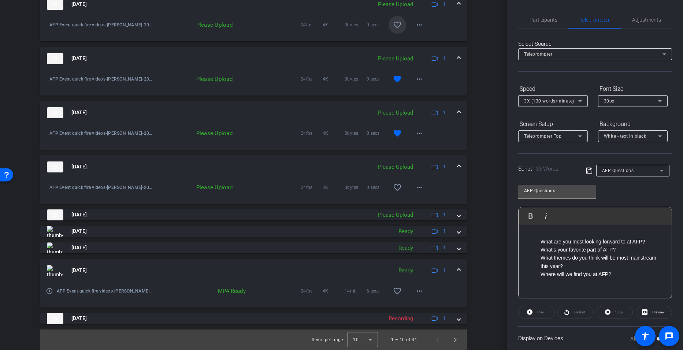
scroll to position [305, 0]
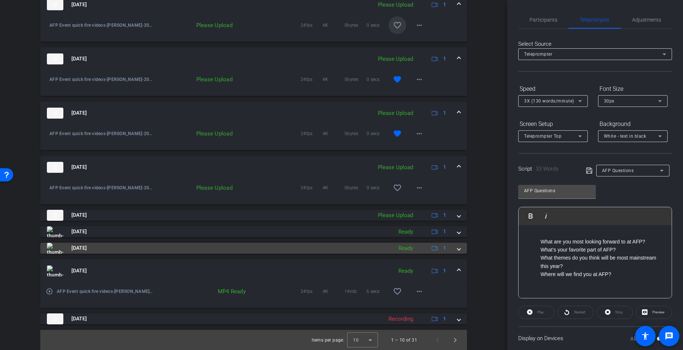
click at [457, 252] on span at bounding box center [458, 248] width 3 height 8
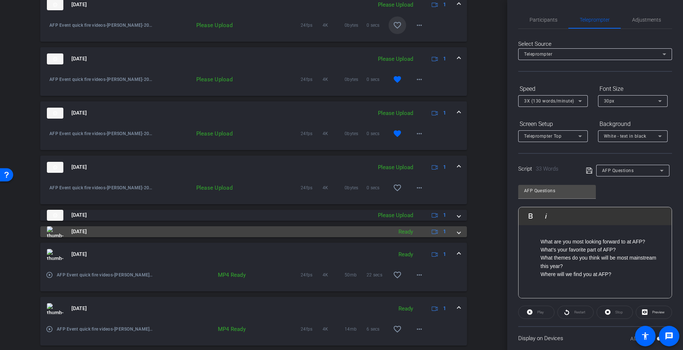
click at [457, 233] on span at bounding box center [458, 232] width 3 height 8
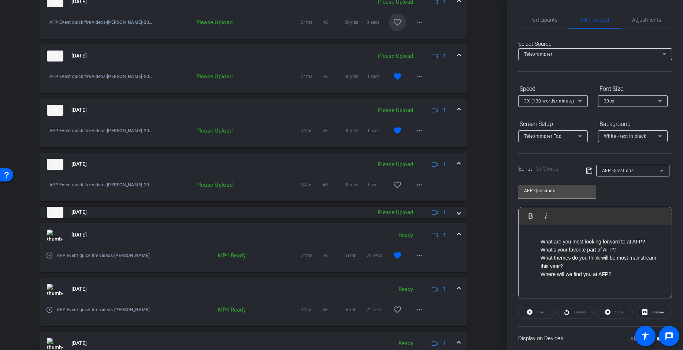
scroll to position [0, 0]
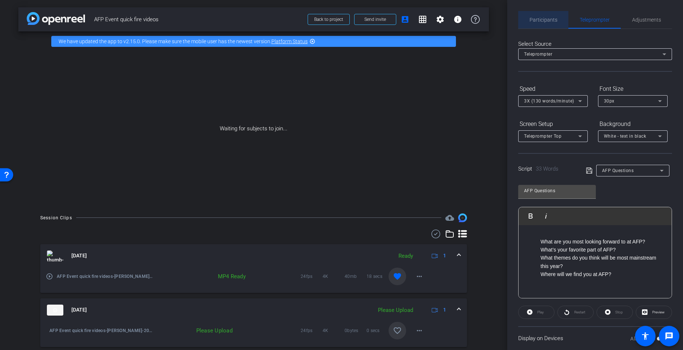
click at [546, 18] on span "Participants" at bounding box center [543, 19] width 28 height 5
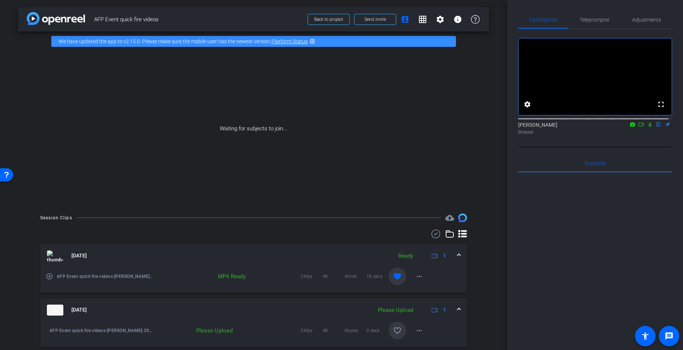
drag, startPoint x: 637, startPoint y: 134, endPoint x: 646, endPoint y: 133, distance: 9.2
click at [646, 133] on div "Miranda Adekoje flip Director" at bounding box center [595, 128] width 154 height 14
click at [647, 127] on icon at bounding box center [650, 124] width 6 height 5
click at [638, 127] on icon at bounding box center [641, 124] width 6 height 5
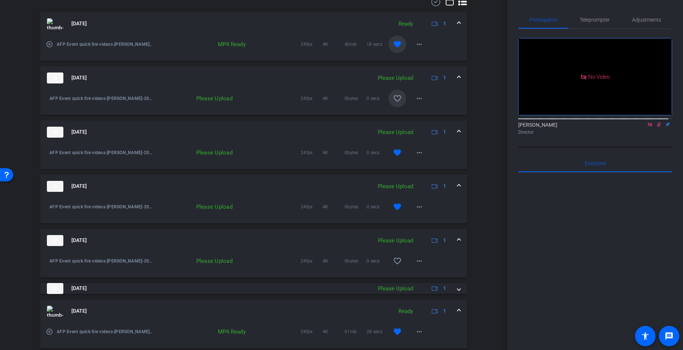
scroll to position [232, 0]
click at [415, 209] on mat-icon "more_horiz" at bounding box center [419, 206] width 9 height 9
click at [420, 220] on span "Upload" at bounding box center [427, 221] width 29 height 9
click at [416, 153] on mat-icon "more_horiz" at bounding box center [419, 152] width 9 height 9
click at [420, 168] on span "Upload" at bounding box center [427, 167] width 29 height 9
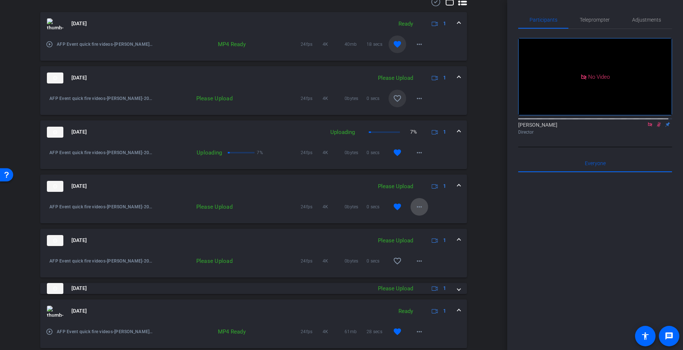
click at [419, 205] on mat-icon "more_horiz" at bounding box center [419, 206] width 9 height 9
click at [416, 222] on span "Upload" at bounding box center [427, 221] width 29 height 9
click at [50, 153] on mat-icon "play_circle_outline" at bounding box center [49, 152] width 7 height 7
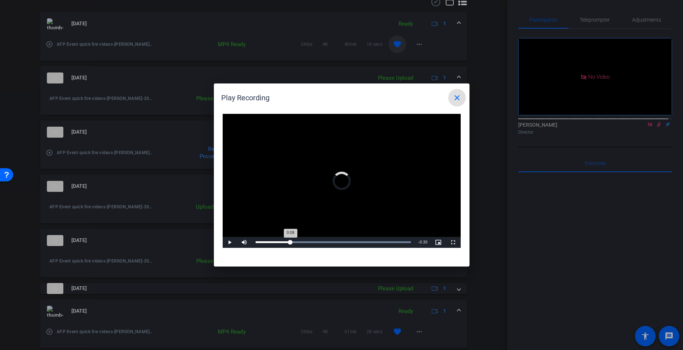
click at [290, 242] on div "Loaded : 100.00% 0:08 0:08" at bounding box center [334, 242] width 156 height 2
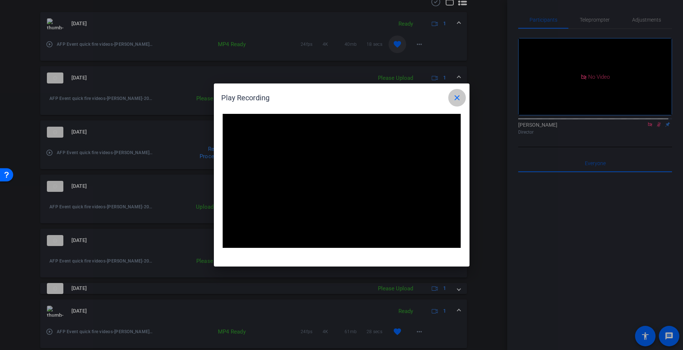
click at [455, 100] on mat-icon "close" at bounding box center [457, 97] width 9 height 9
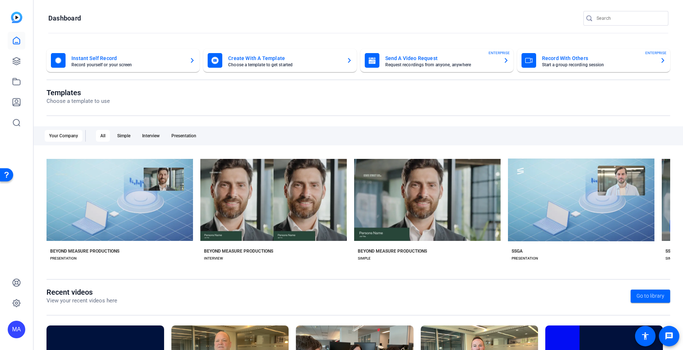
scroll to position [0, 142]
